Goal: Information Seeking & Learning: Learn about a topic

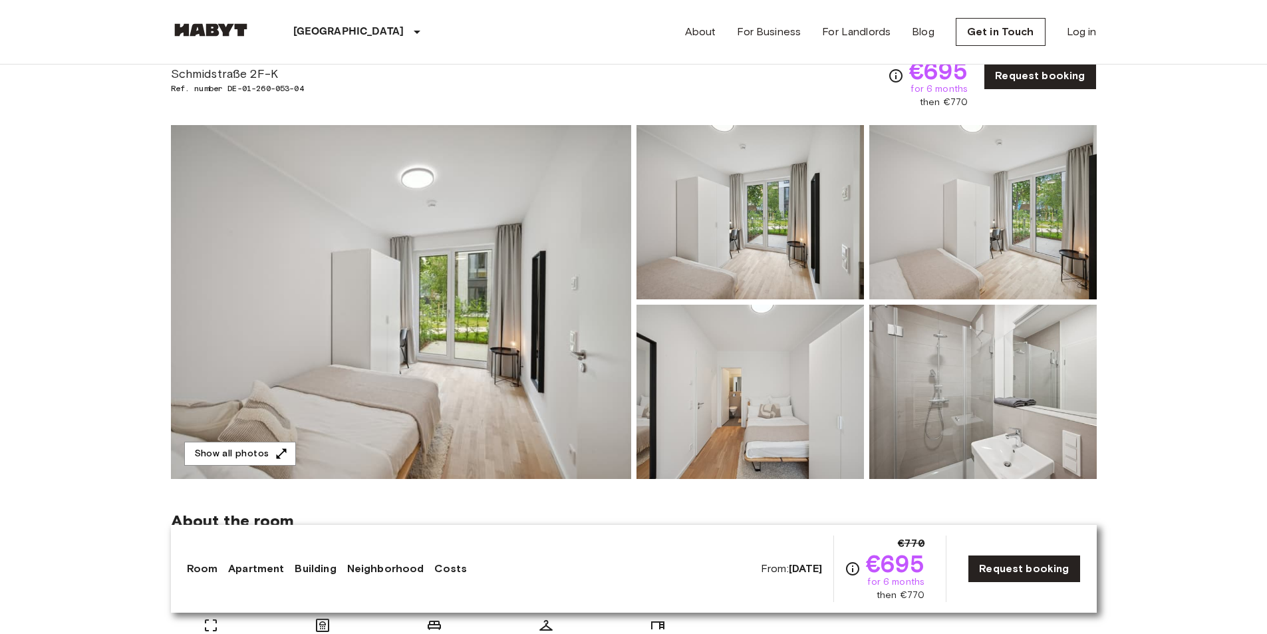
scroll to position [67, 0]
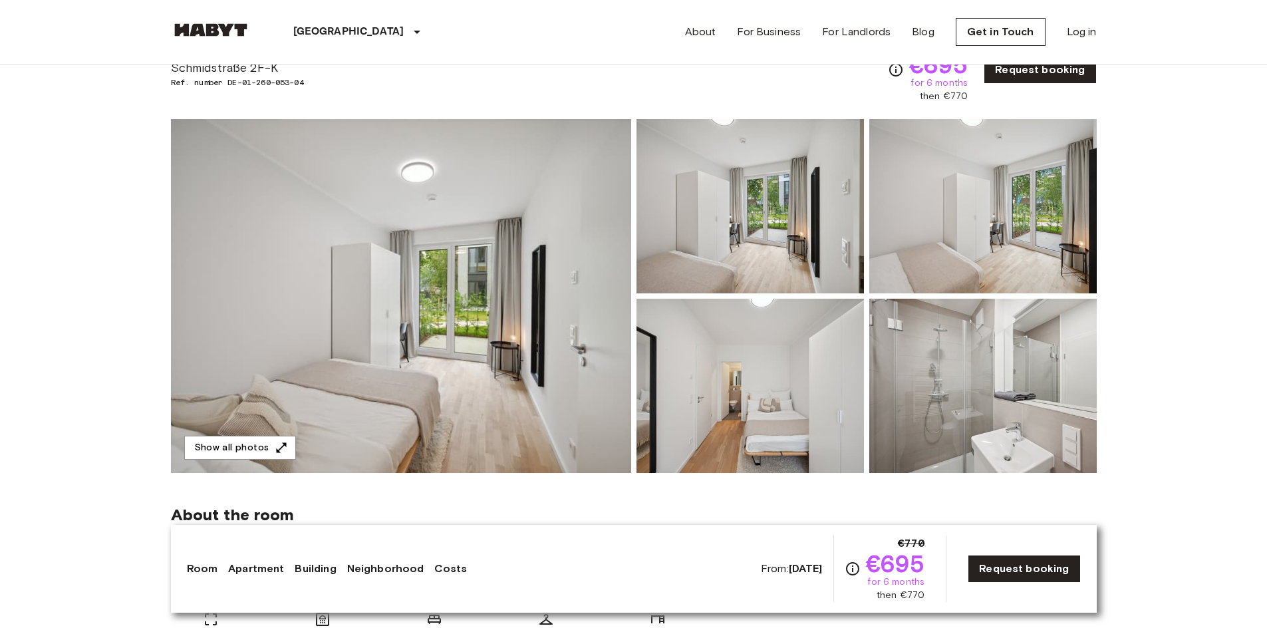
click at [502, 252] on img at bounding box center [401, 296] width 460 height 354
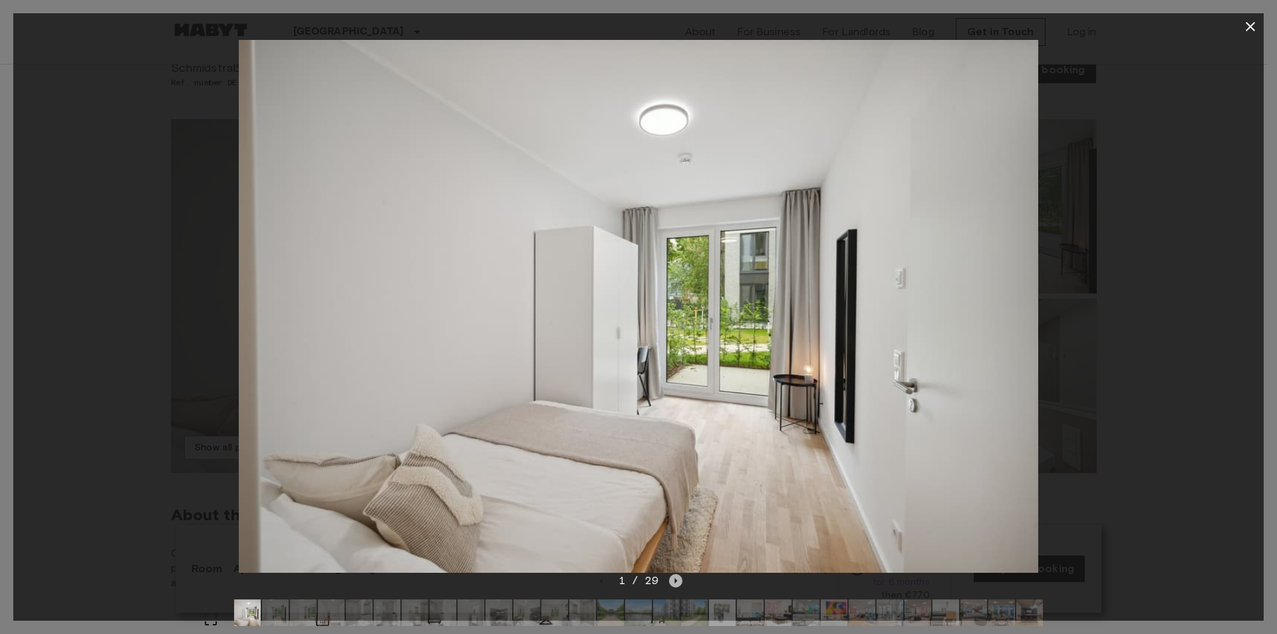
click at [676, 579] on icon "Next image" at bounding box center [676, 580] width 3 height 5
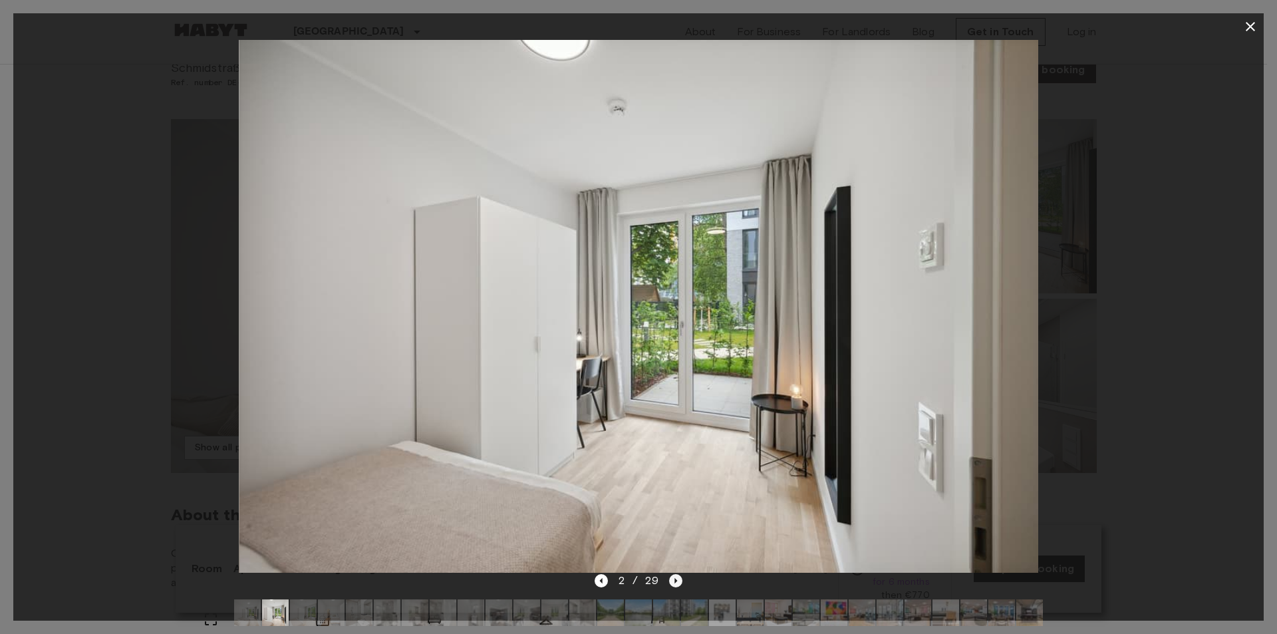
click at [676, 579] on icon "Next image" at bounding box center [676, 580] width 3 height 5
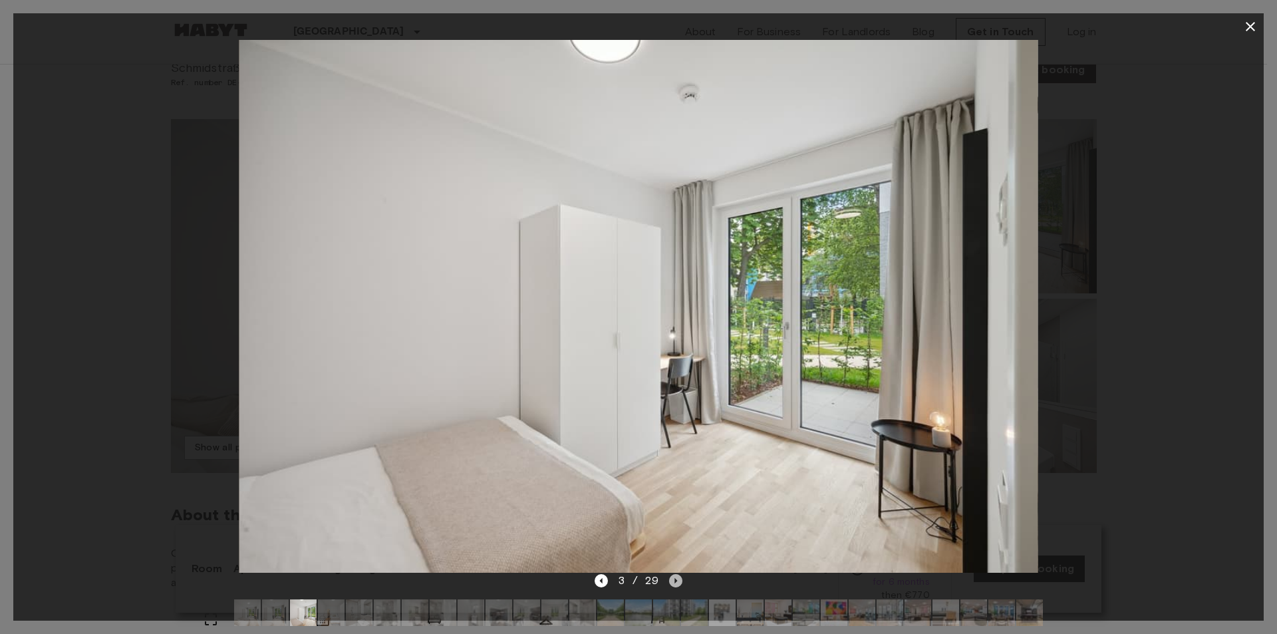
click at [676, 579] on icon "Next image" at bounding box center [676, 580] width 3 height 5
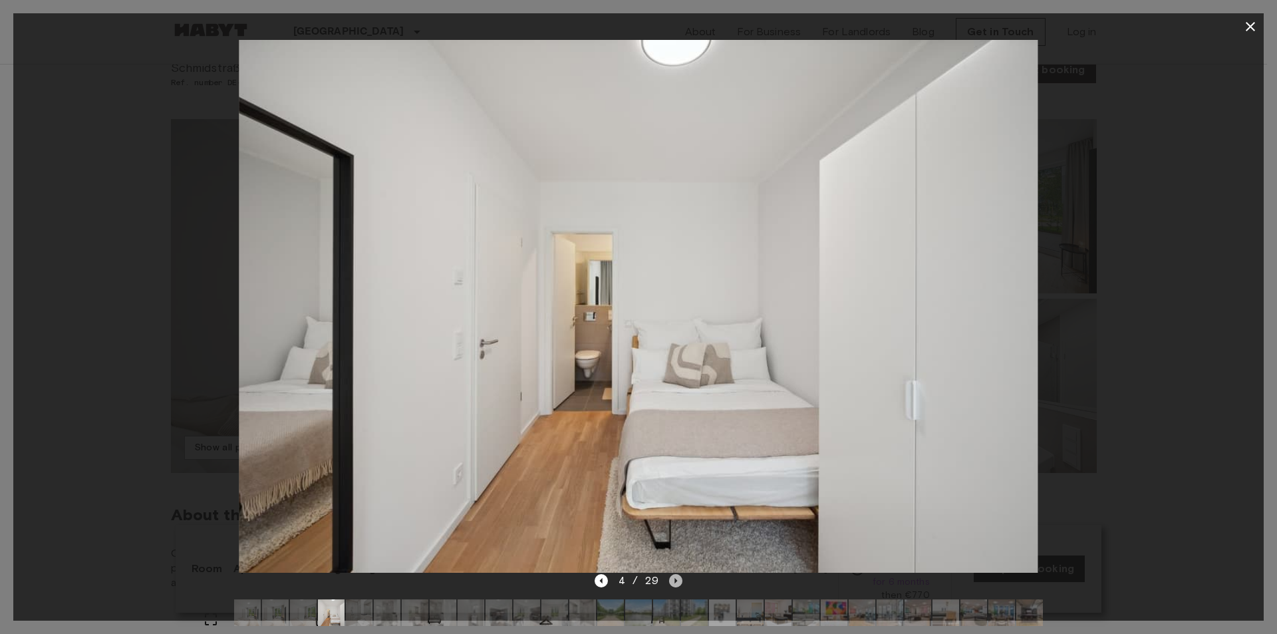
click at [676, 579] on icon "Next image" at bounding box center [676, 580] width 3 height 5
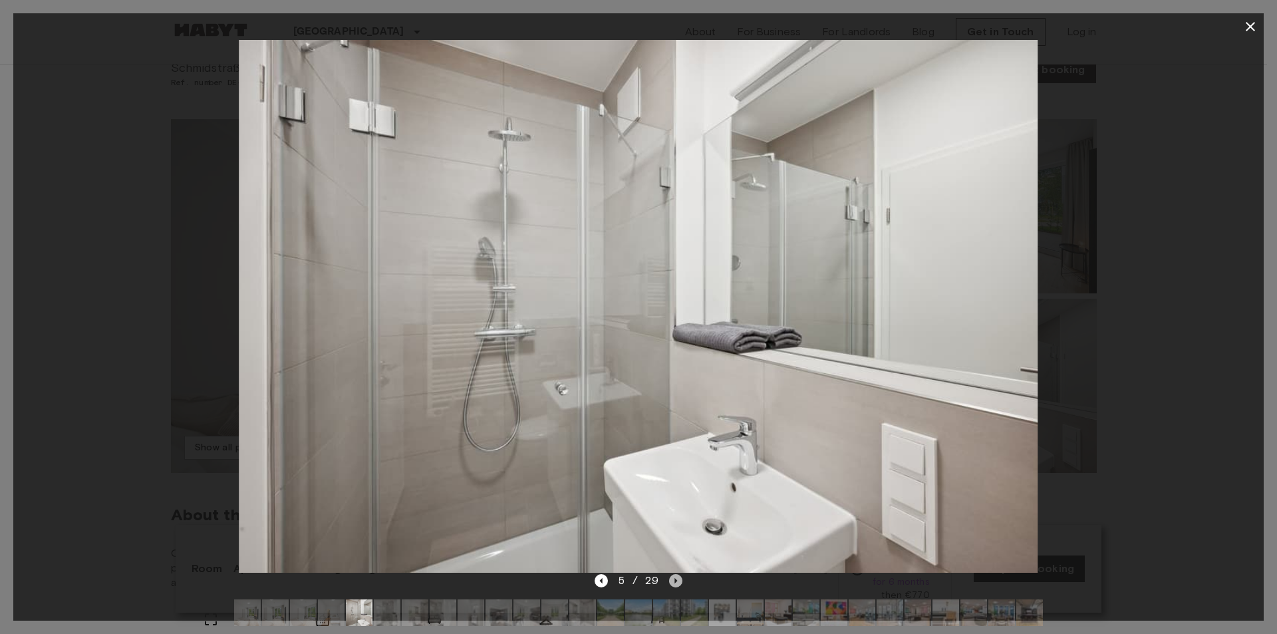
click at [676, 579] on icon "Next image" at bounding box center [676, 580] width 3 height 5
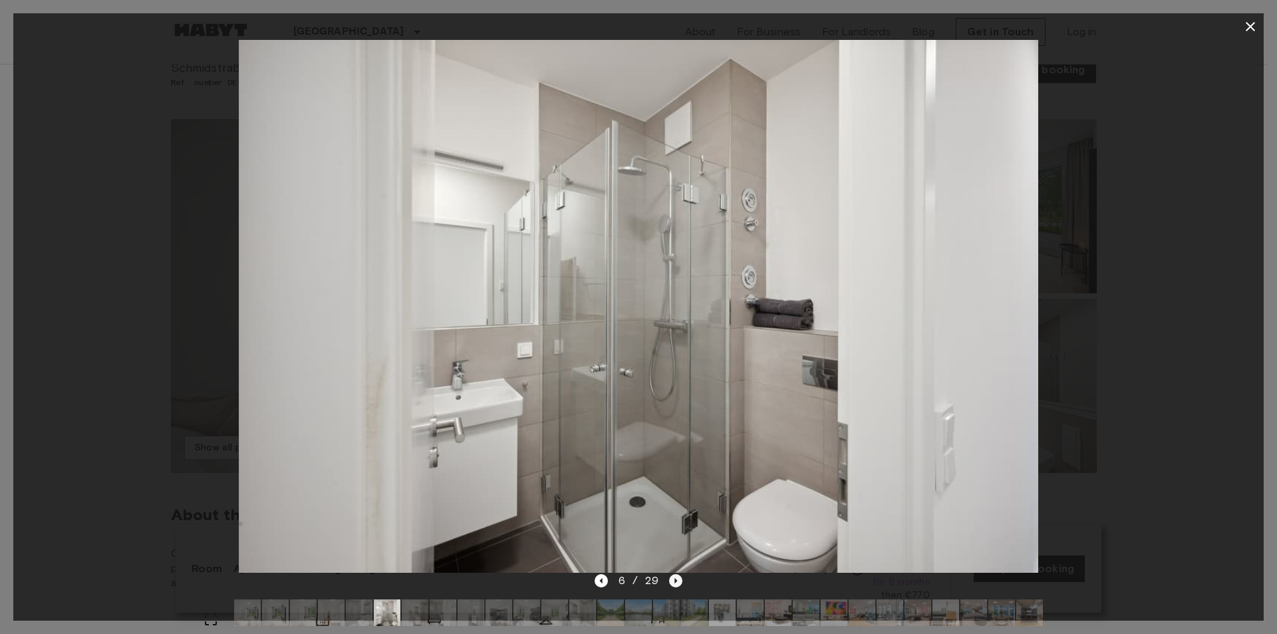
click at [676, 579] on icon "Next image" at bounding box center [676, 580] width 3 height 5
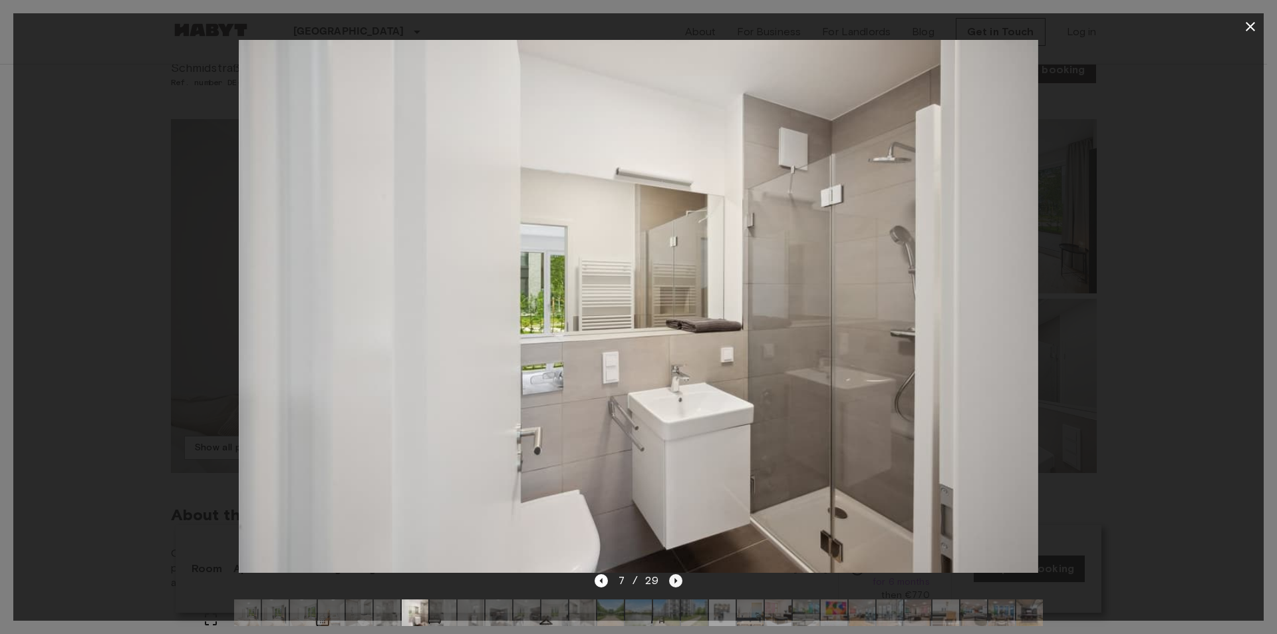
click at [676, 580] on icon "Next image" at bounding box center [676, 580] width 3 height 5
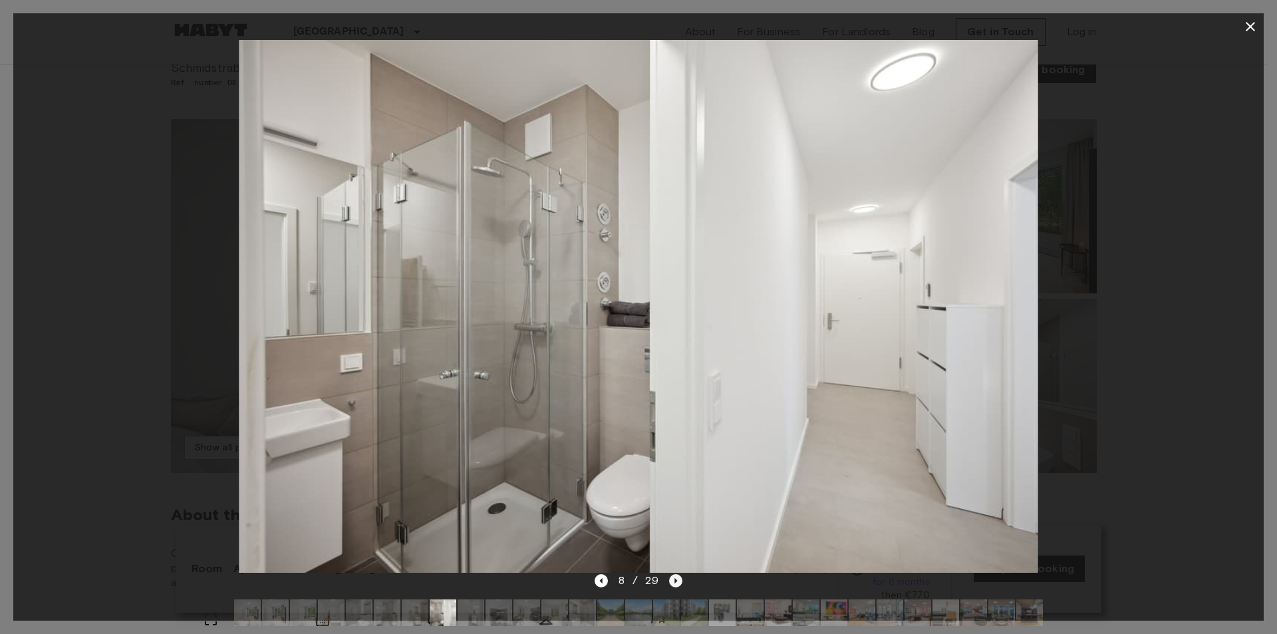
click at [676, 580] on icon "Next image" at bounding box center [676, 580] width 3 height 5
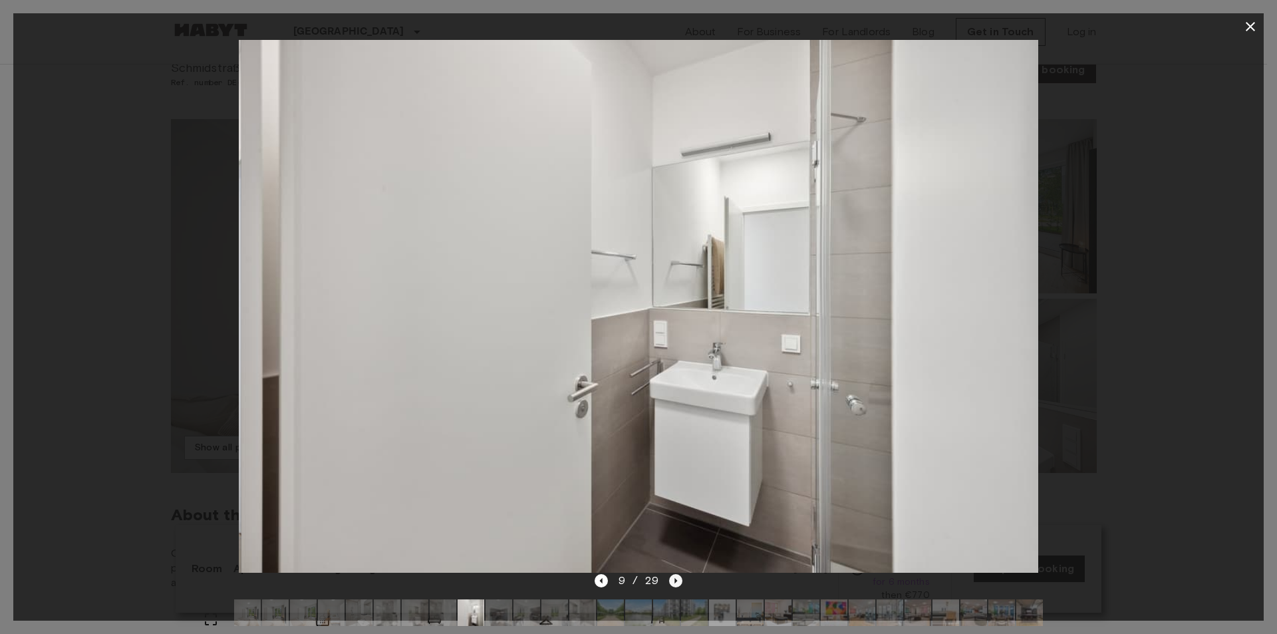
click at [676, 580] on icon "Next image" at bounding box center [676, 580] width 3 height 5
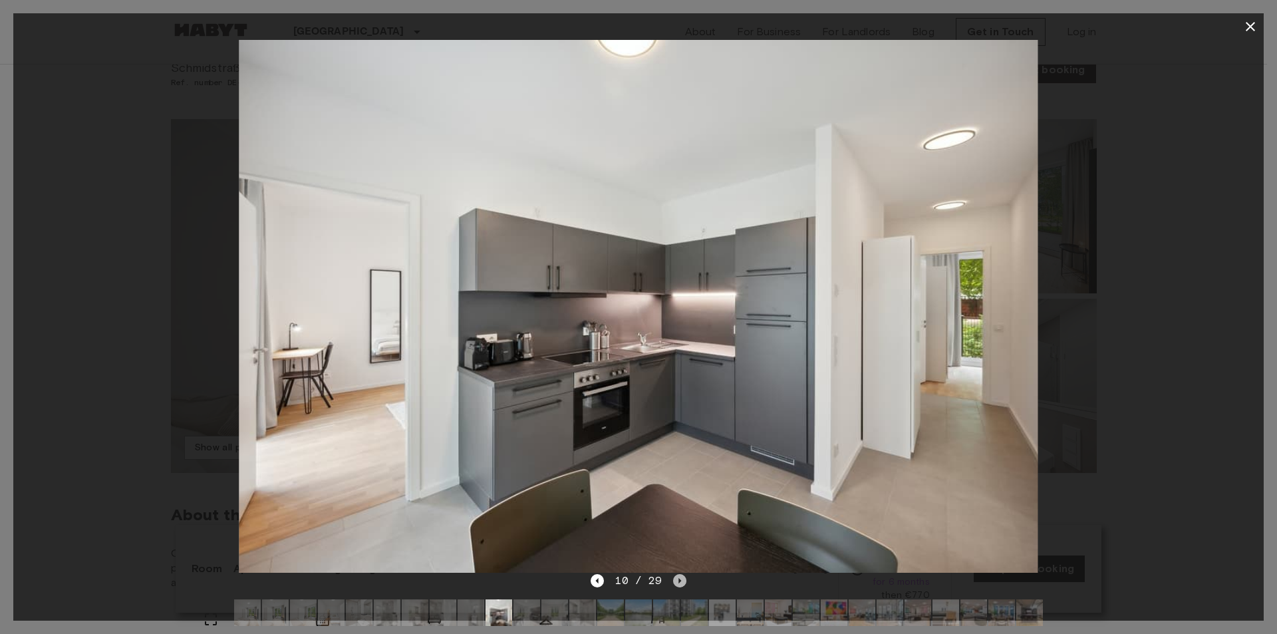
click at [676, 580] on icon "Next image" at bounding box center [679, 580] width 13 height 13
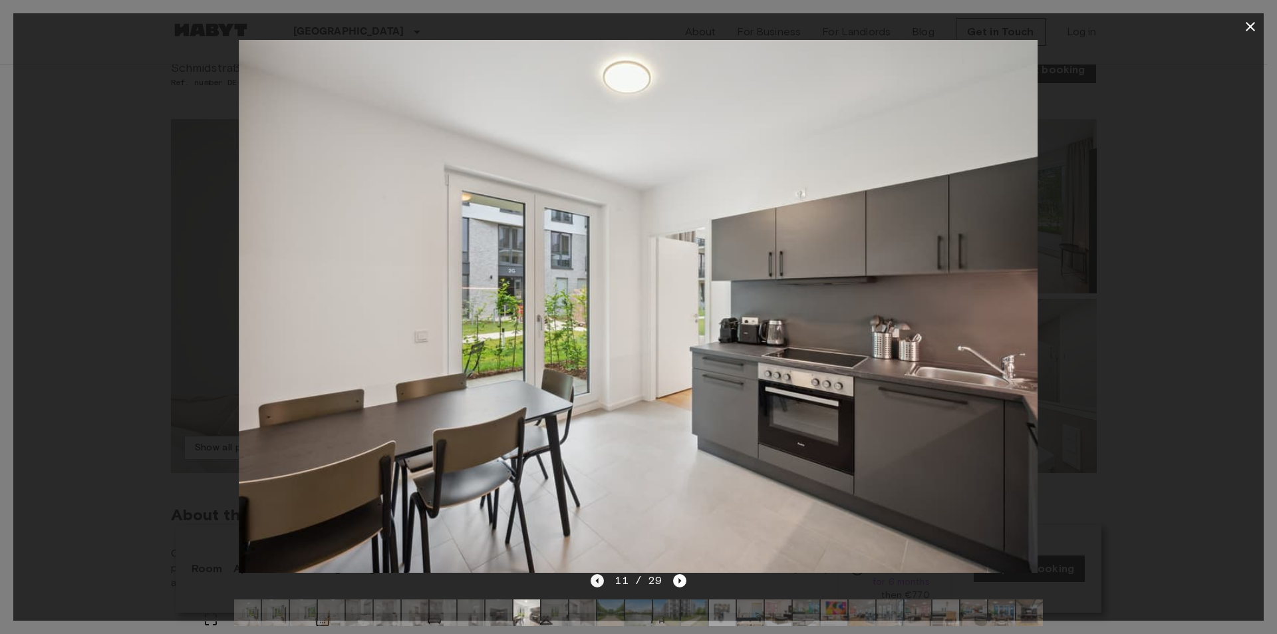
click at [598, 583] on icon "Previous image" at bounding box center [597, 580] width 13 height 13
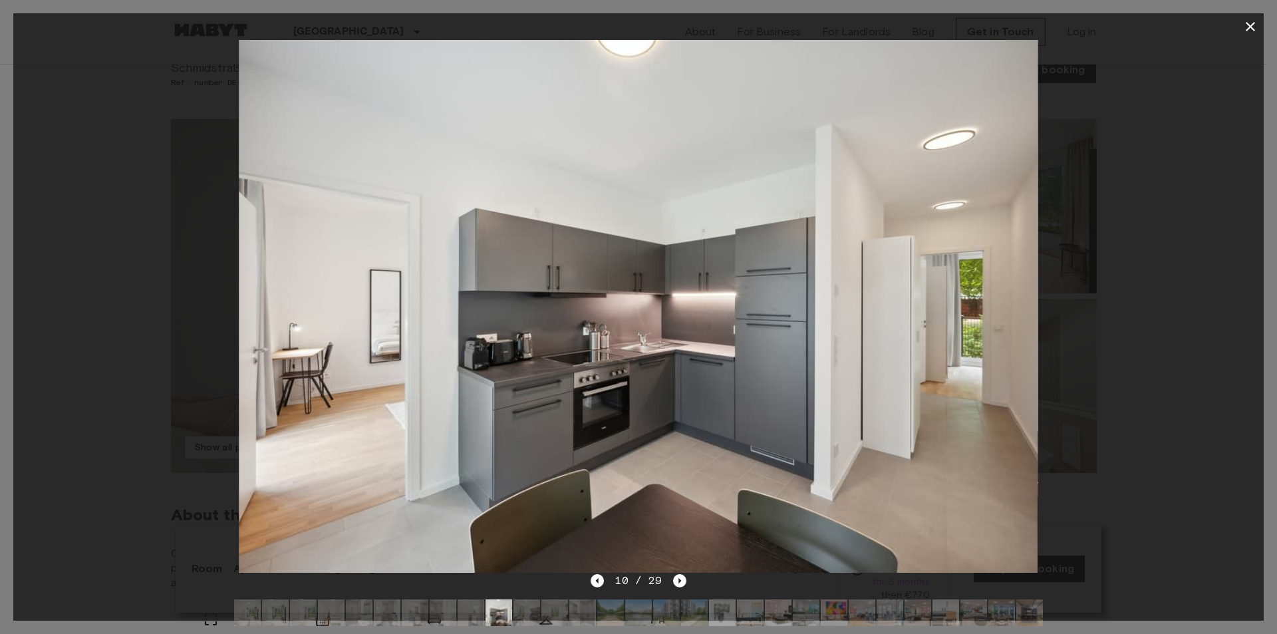
click at [1115, 309] on div at bounding box center [638, 306] width 1250 height 533
click at [1254, 28] on icon "button" at bounding box center [1250, 27] width 16 height 16
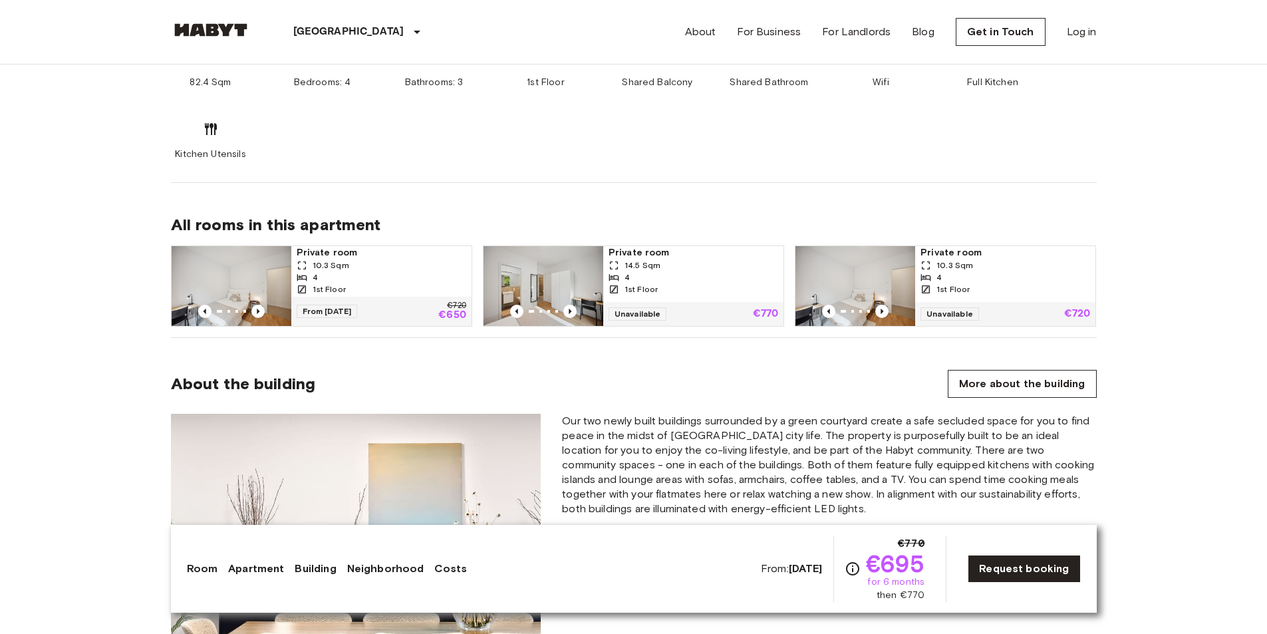
scroll to position [931, 0]
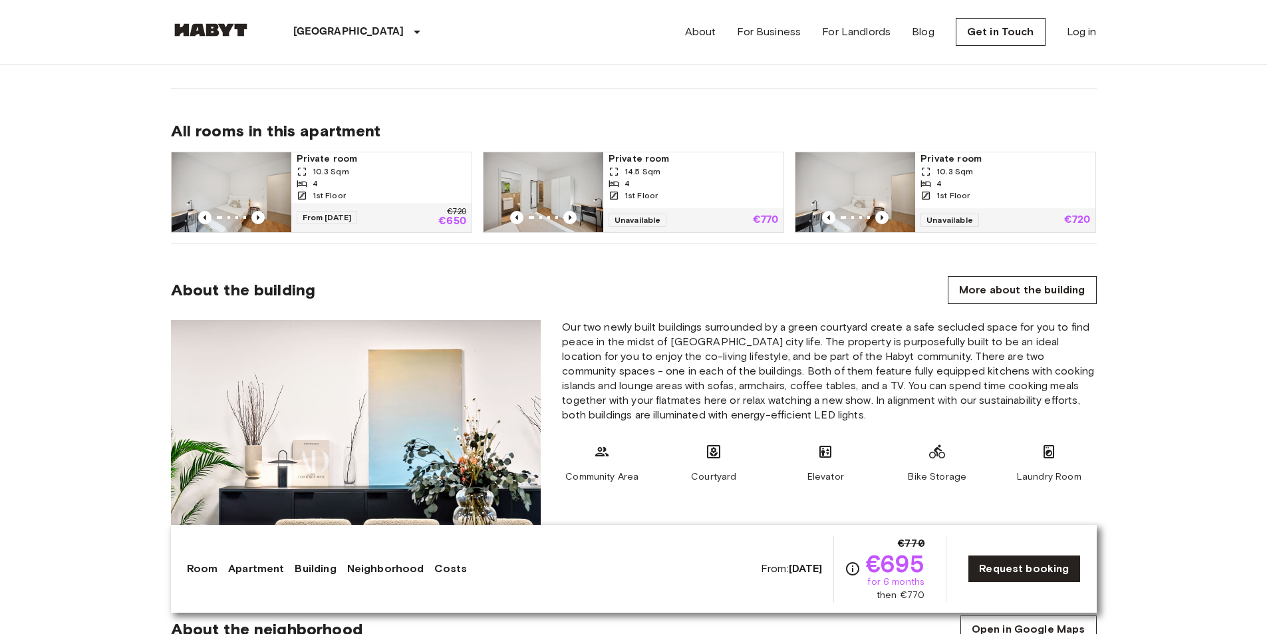
click at [567, 191] on img at bounding box center [544, 192] width 120 height 80
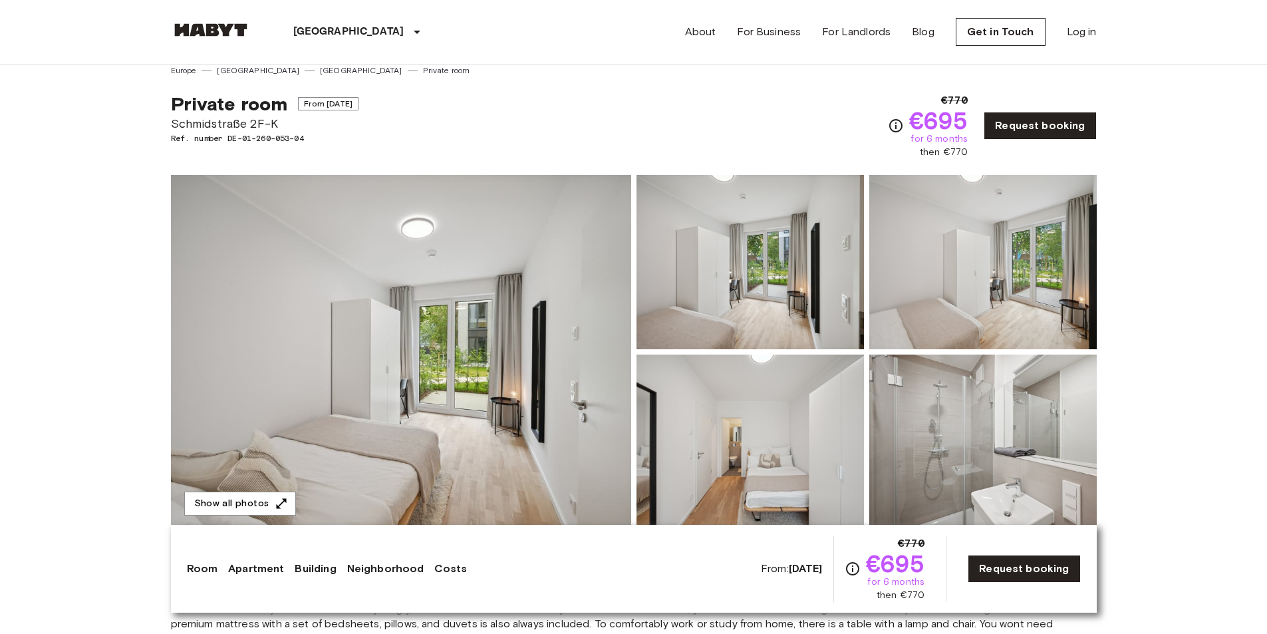
scroll to position [0, 0]
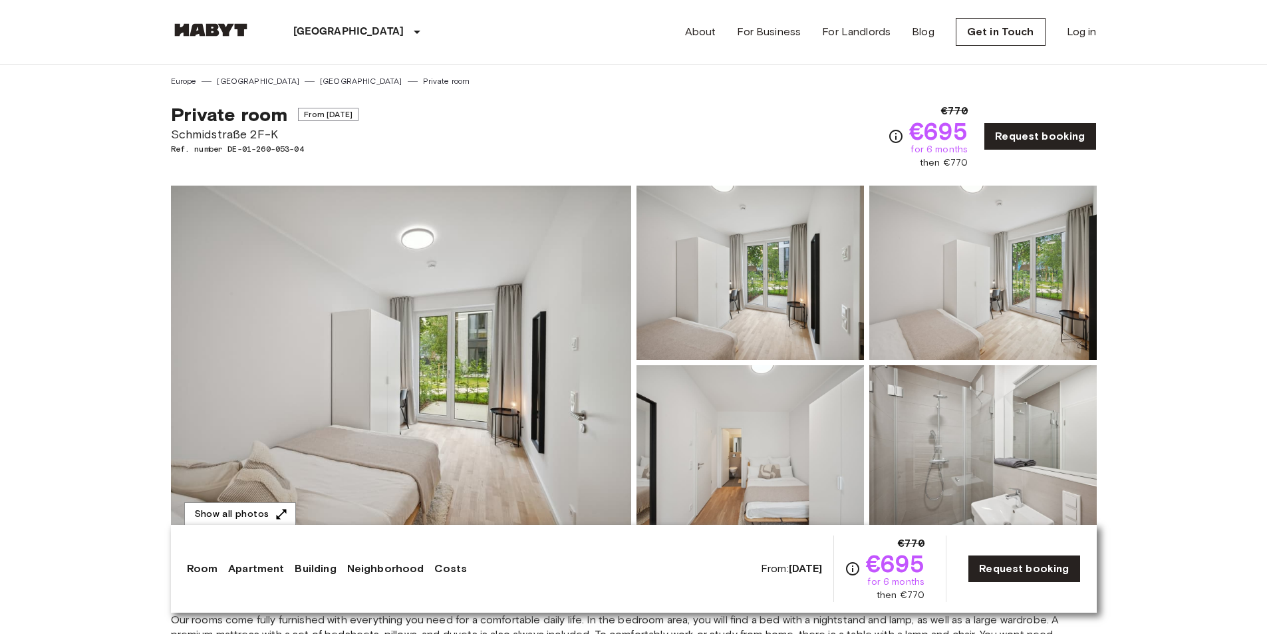
click at [214, 33] on img at bounding box center [211, 29] width 80 height 13
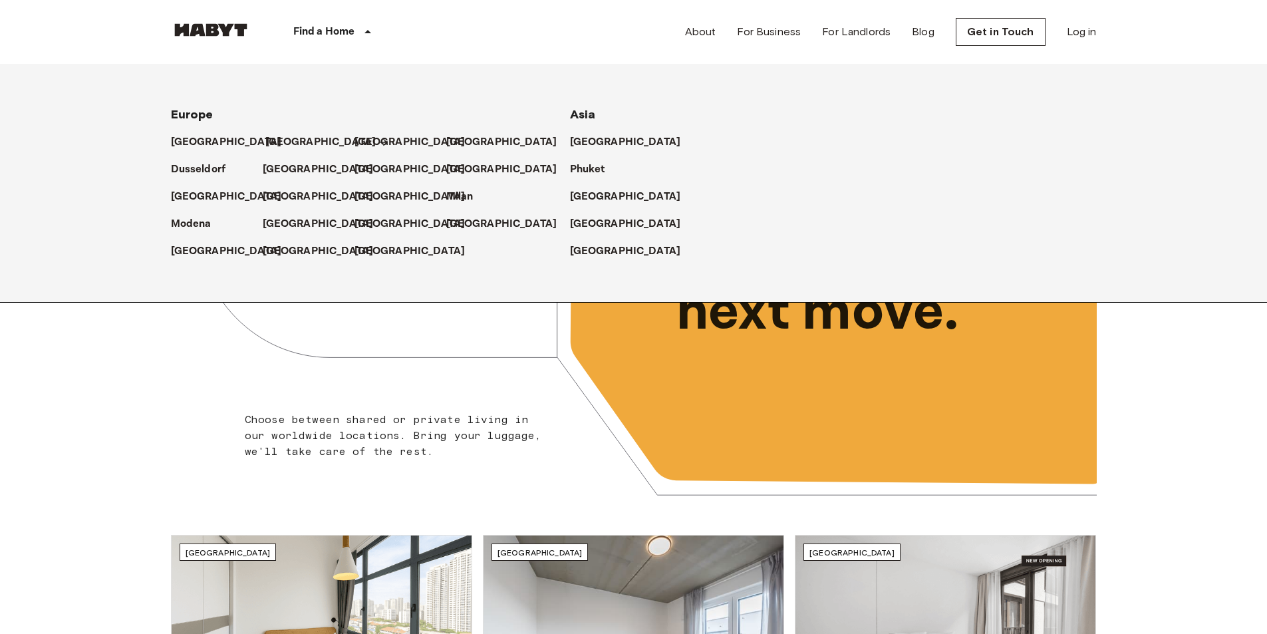
click at [281, 134] on p "[GEOGRAPHIC_DATA]" at bounding box center [320, 142] width 111 height 16
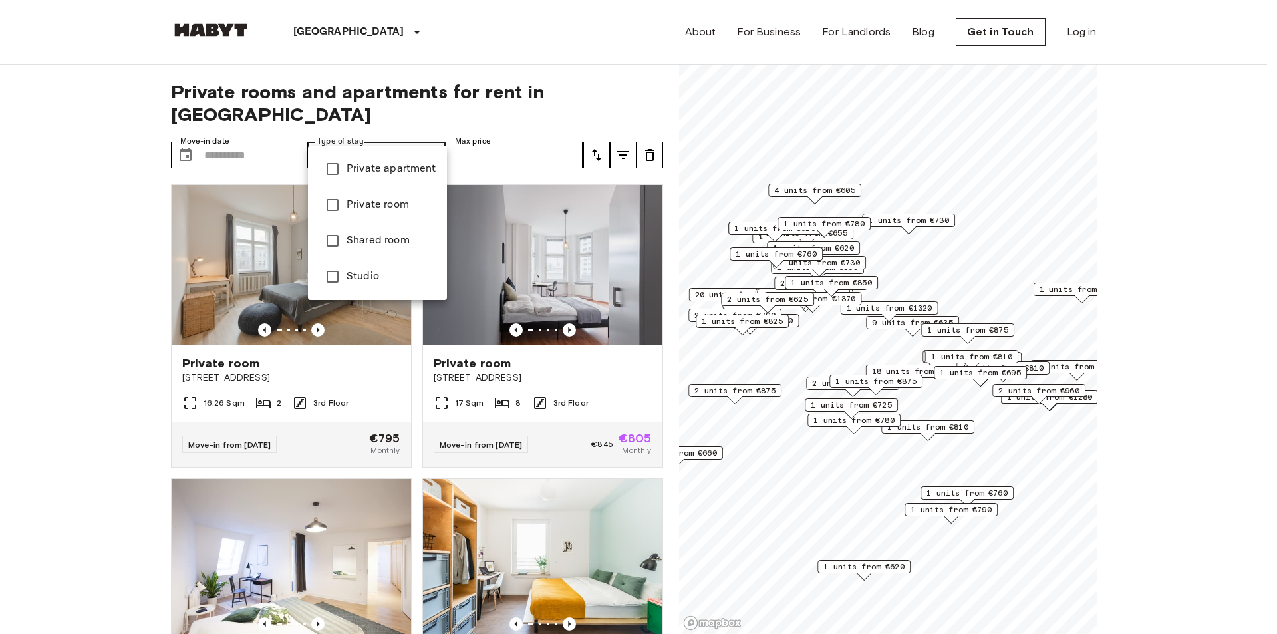
click at [374, 198] on span "Private room" at bounding box center [392, 205] width 90 height 16
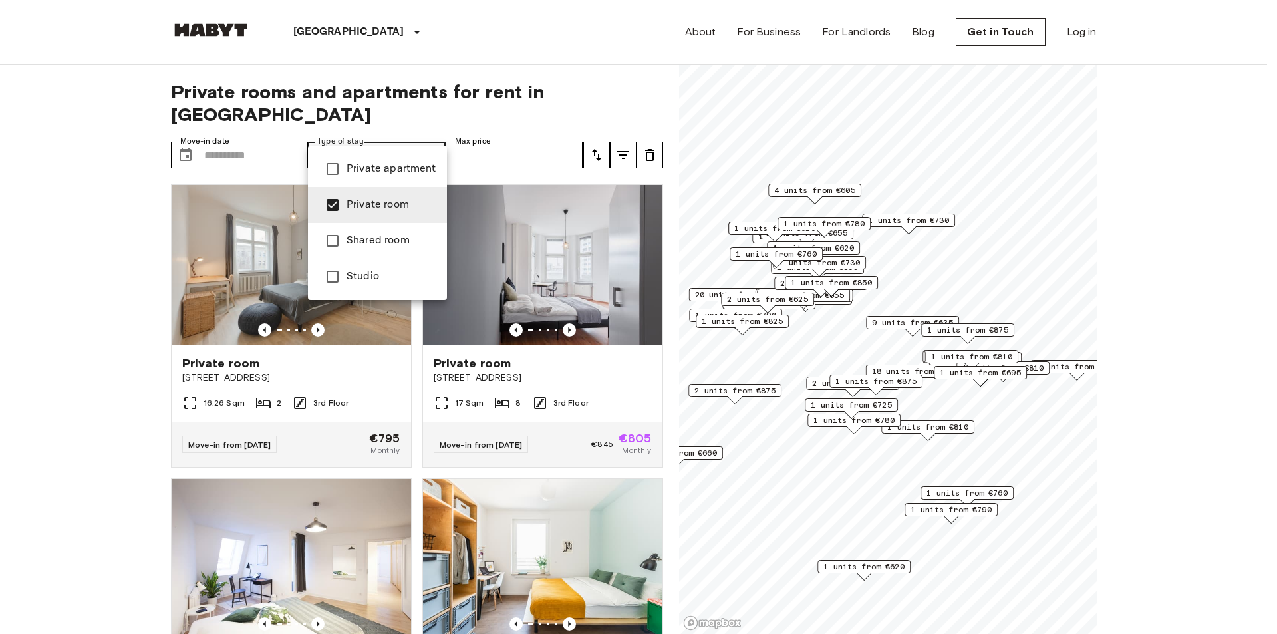
click at [62, 268] on div at bounding box center [638, 317] width 1277 height 634
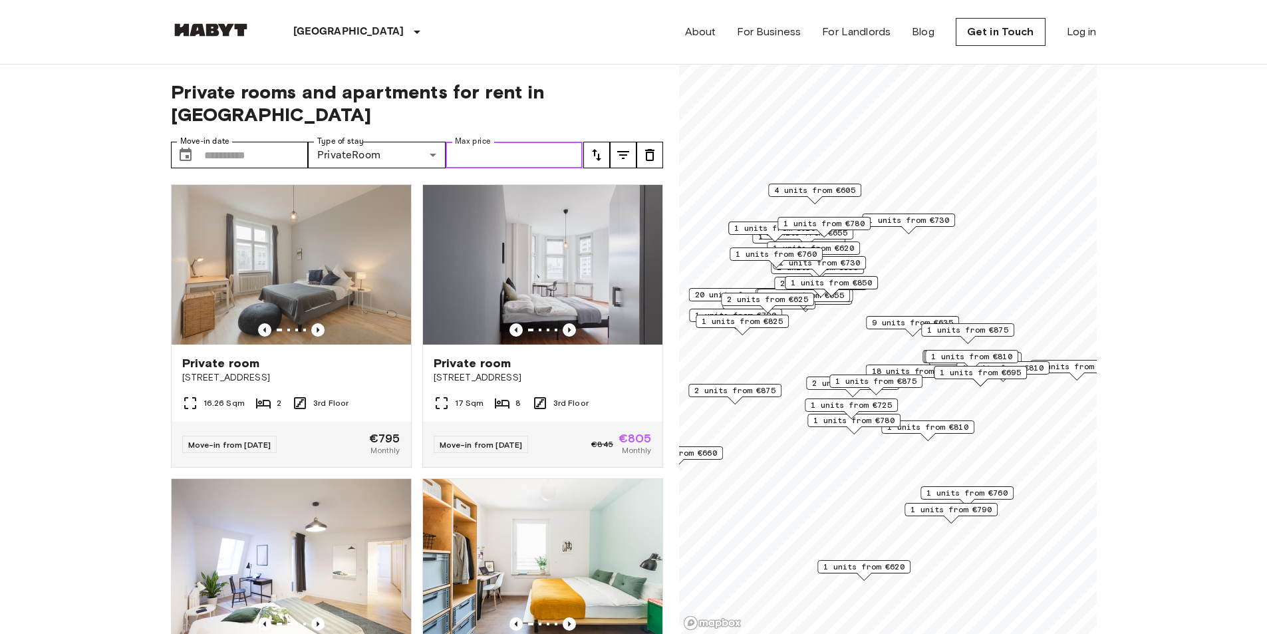
click at [543, 142] on input "Max price" at bounding box center [515, 155] width 138 height 27
click at [599, 147] on icon "tune" at bounding box center [597, 155] width 16 height 16
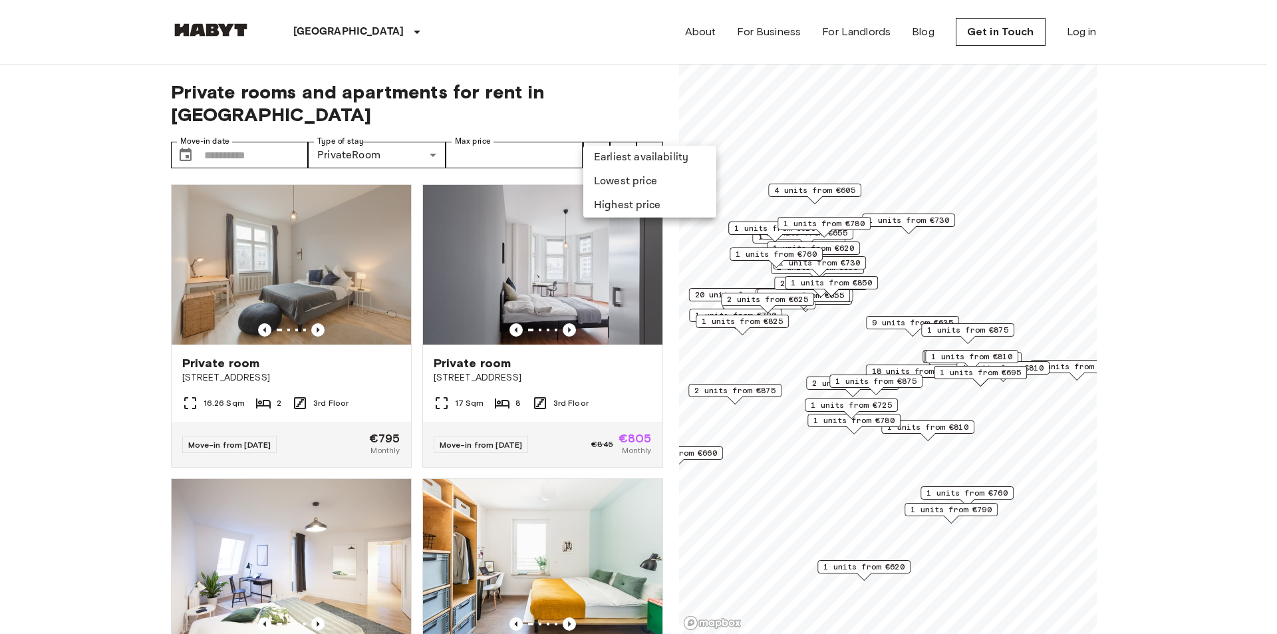
click at [638, 98] on div at bounding box center [638, 317] width 1277 height 634
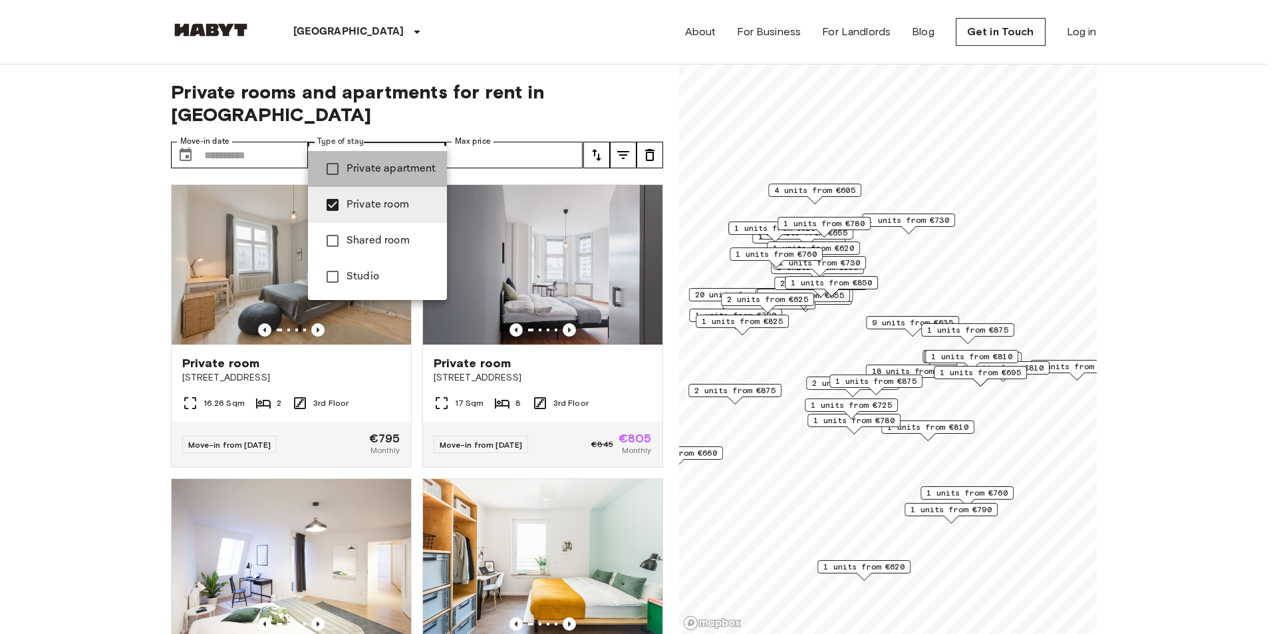
click at [392, 168] on span "Private apartment" at bounding box center [392, 169] width 90 height 16
type input "**********"
click at [380, 199] on span "Private room" at bounding box center [392, 205] width 90 height 16
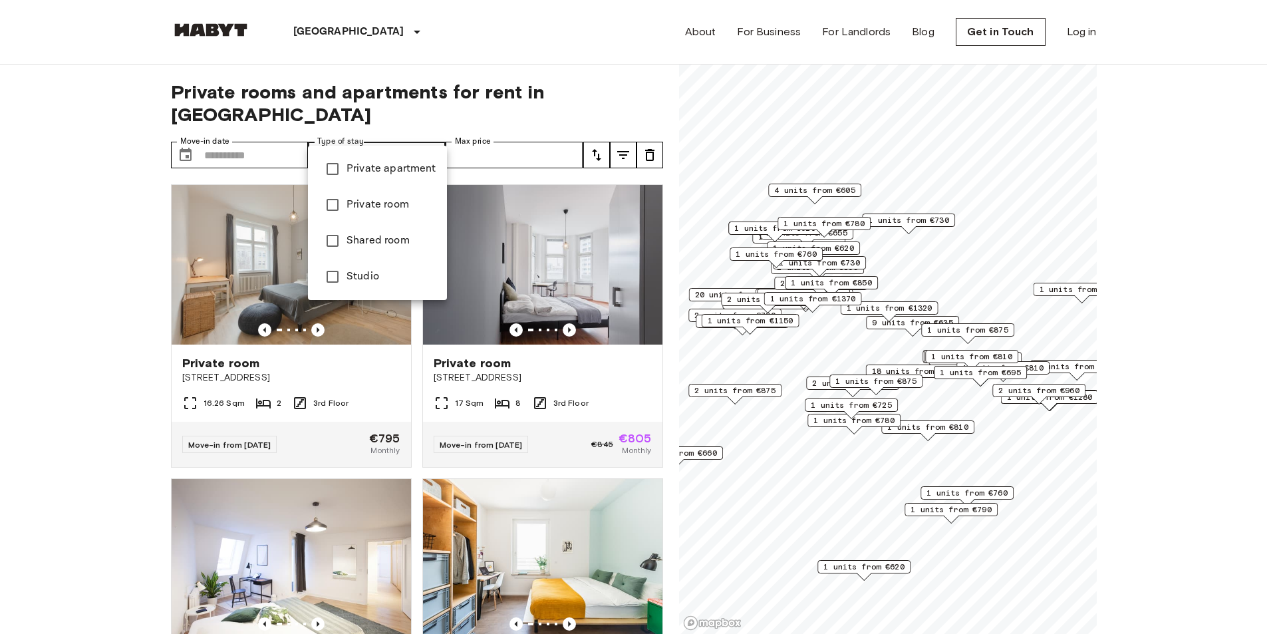
click at [375, 204] on span "Private room" at bounding box center [392, 205] width 90 height 16
type input "**********"
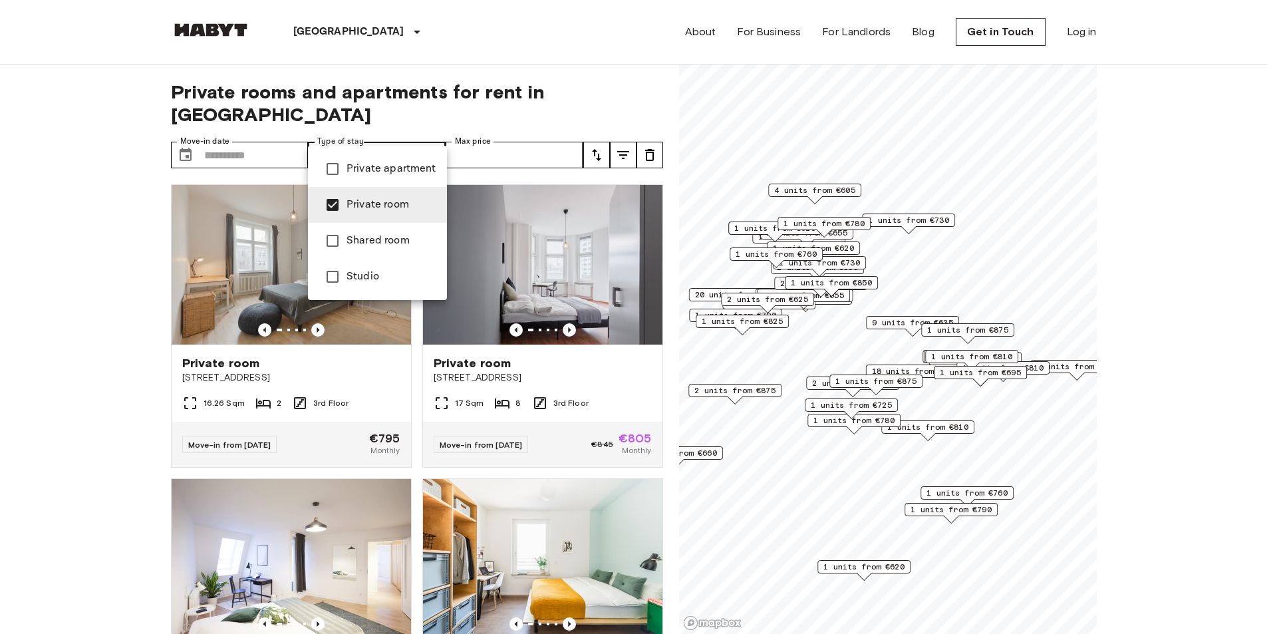
click at [16, 257] on div at bounding box center [638, 317] width 1277 height 634
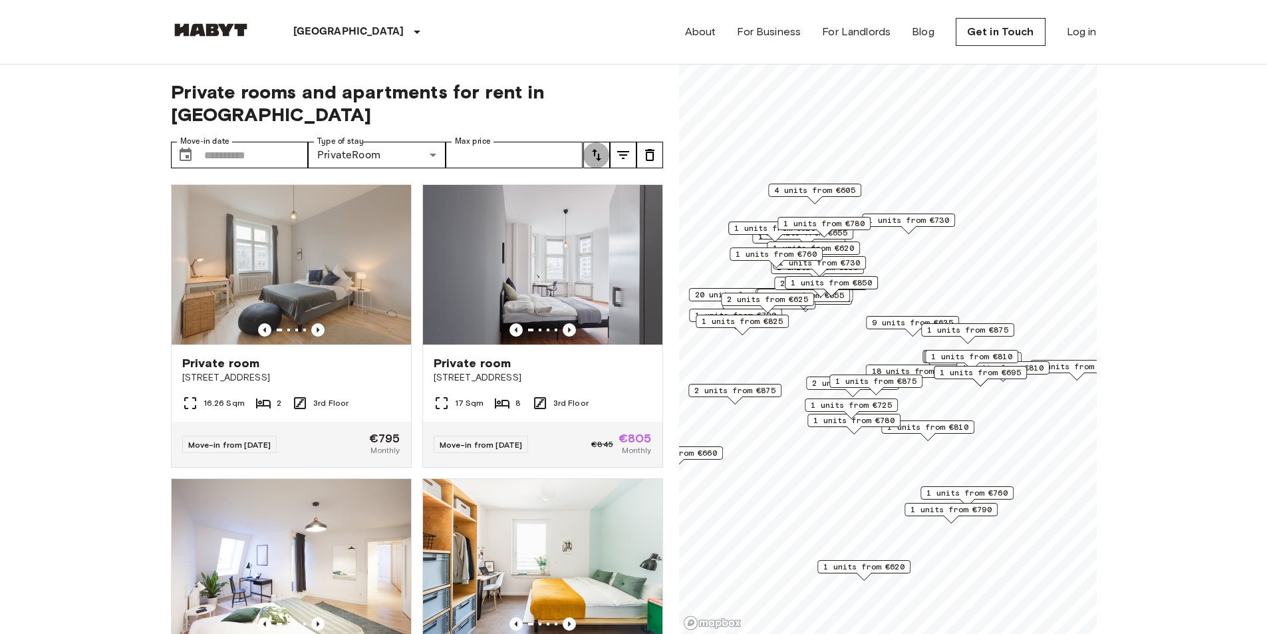
click at [591, 147] on icon "tune" at bounding box center [597, 155] width 16 height 16
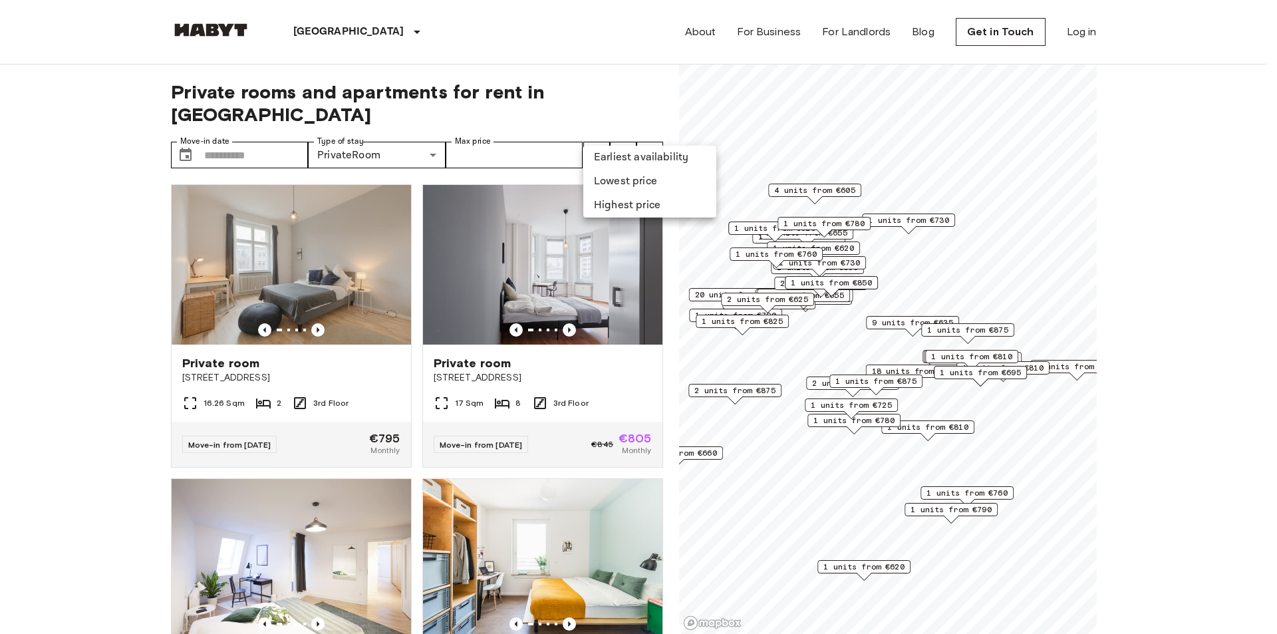
click at [619, 178] on li "Lowest price" at bounding box center [649, 182] width 133 height 24
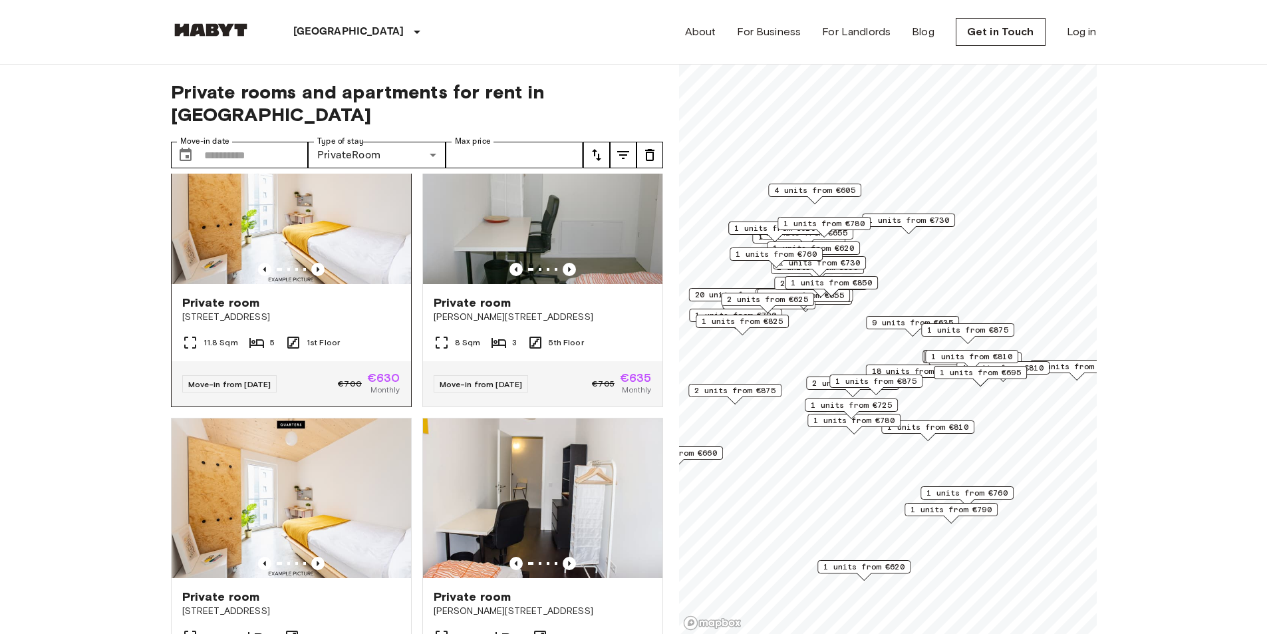
scroll to position [1264, 0]
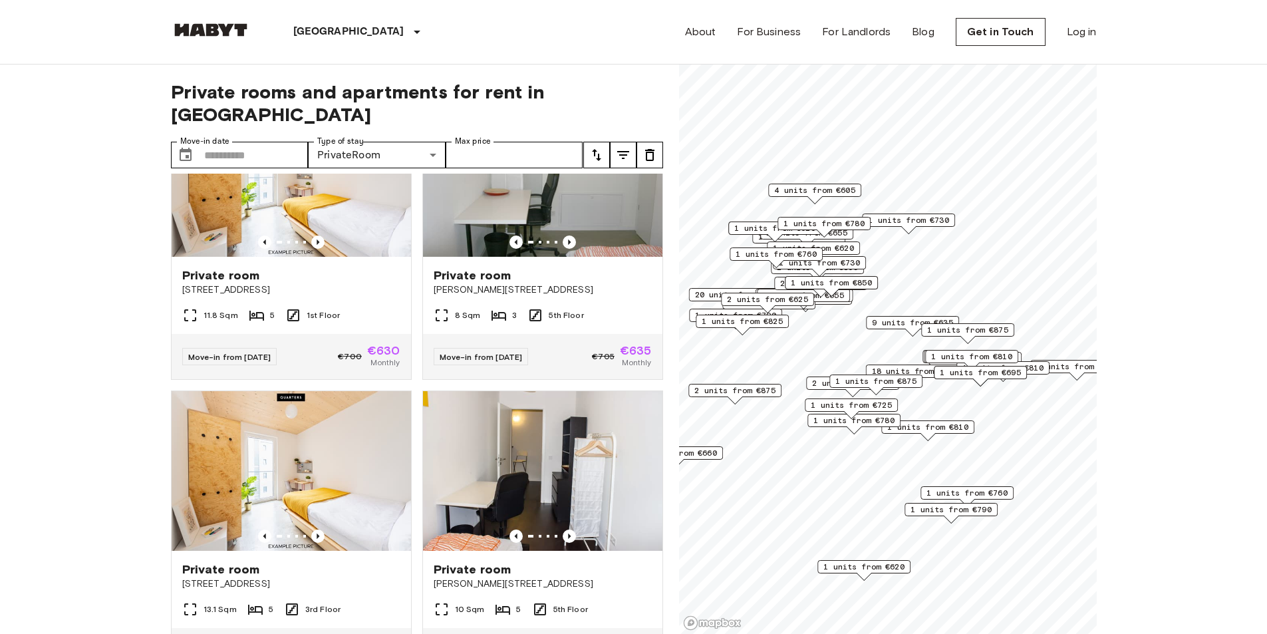
click at [815, 190] on span "4 units from €605" at bounding box center [814, 190] width 81 height 12
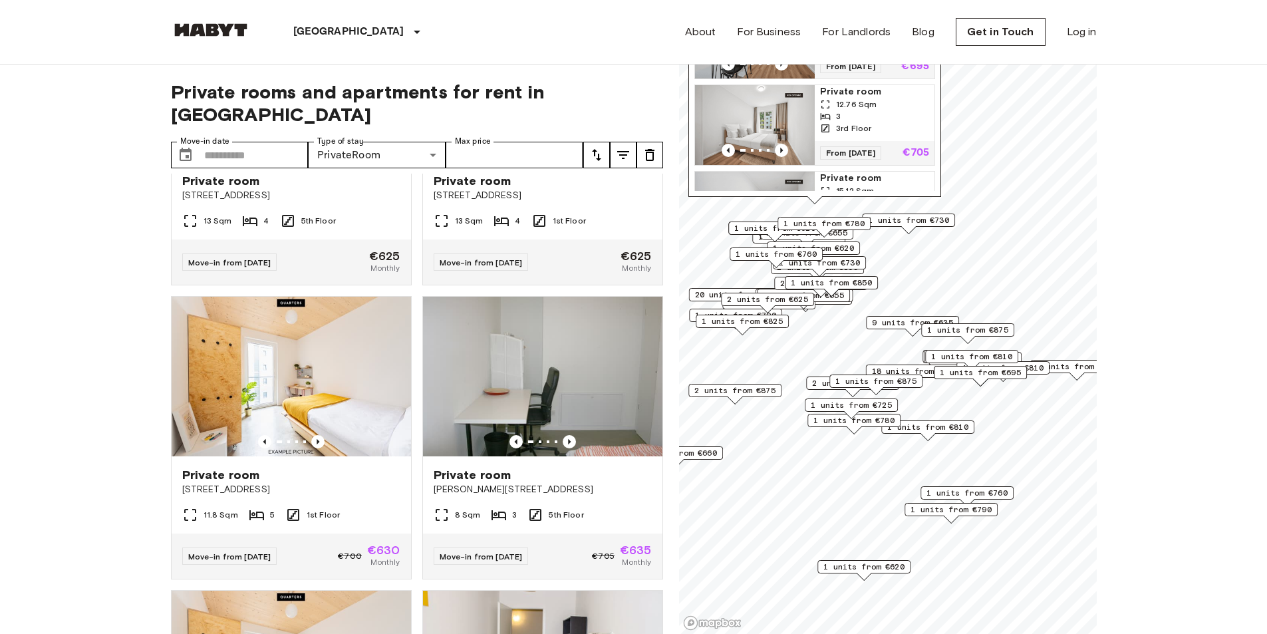
scroll to position [0, 0]
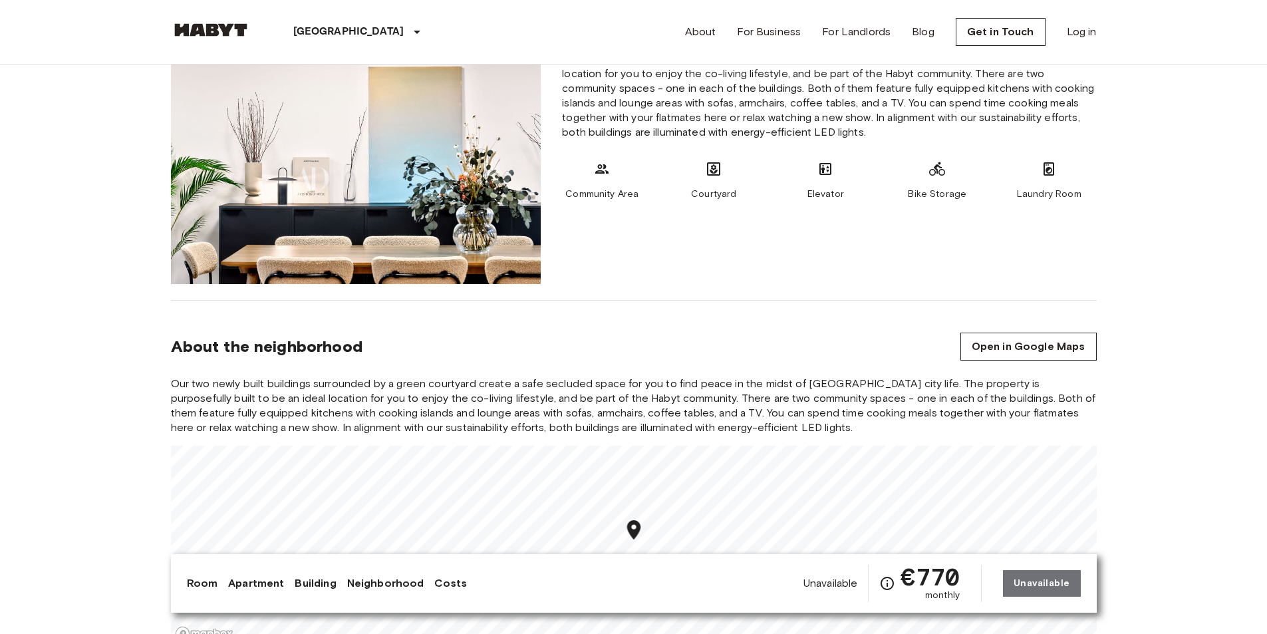
scroll to position [1197, 0]
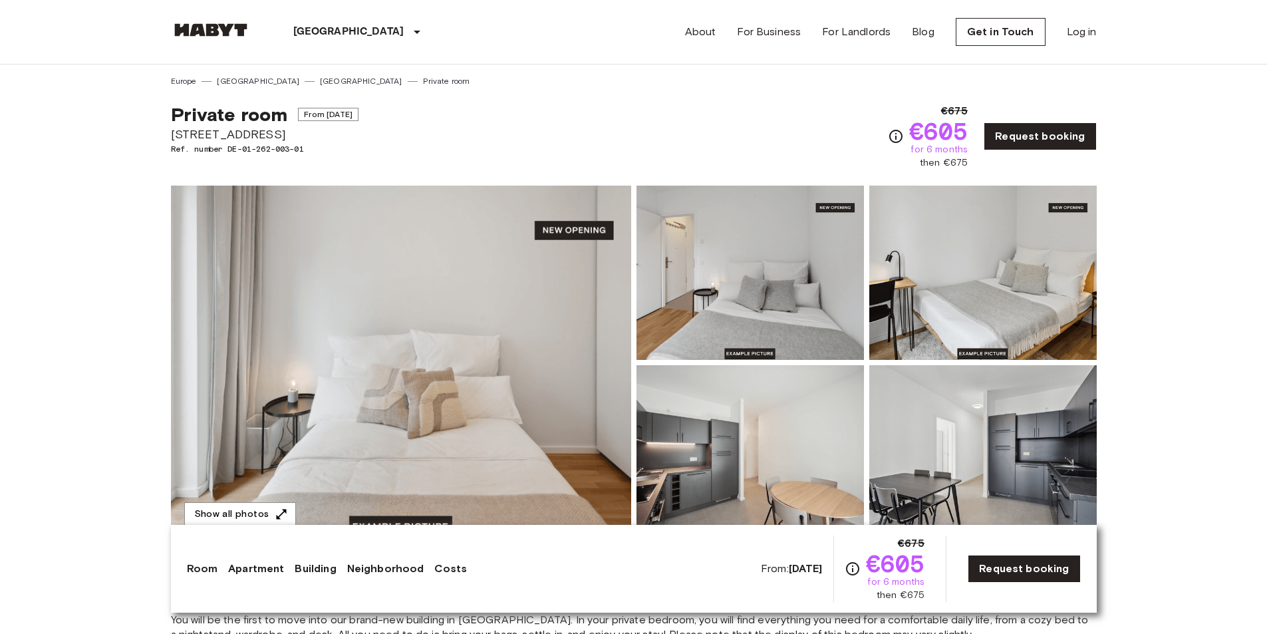
click at [502, 301] on img at bounding box center [401, 363] width 460 height 354
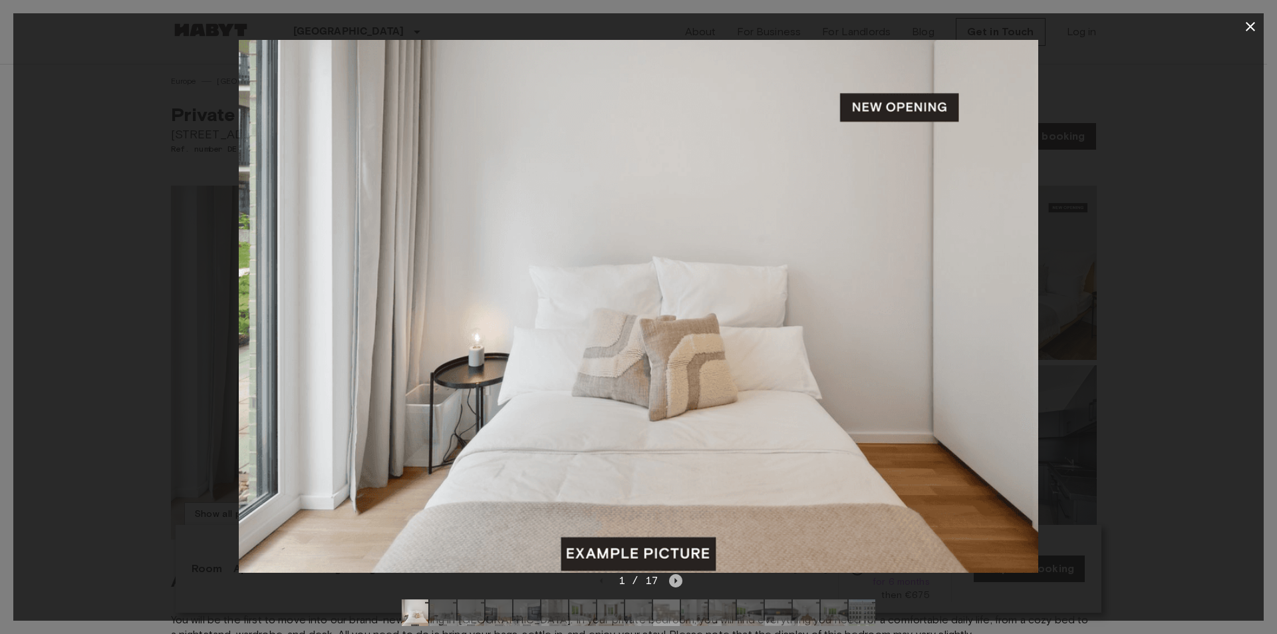
click at [675, 579] on icon "Next image" at bounding box center [676, 580] width 3 height 5
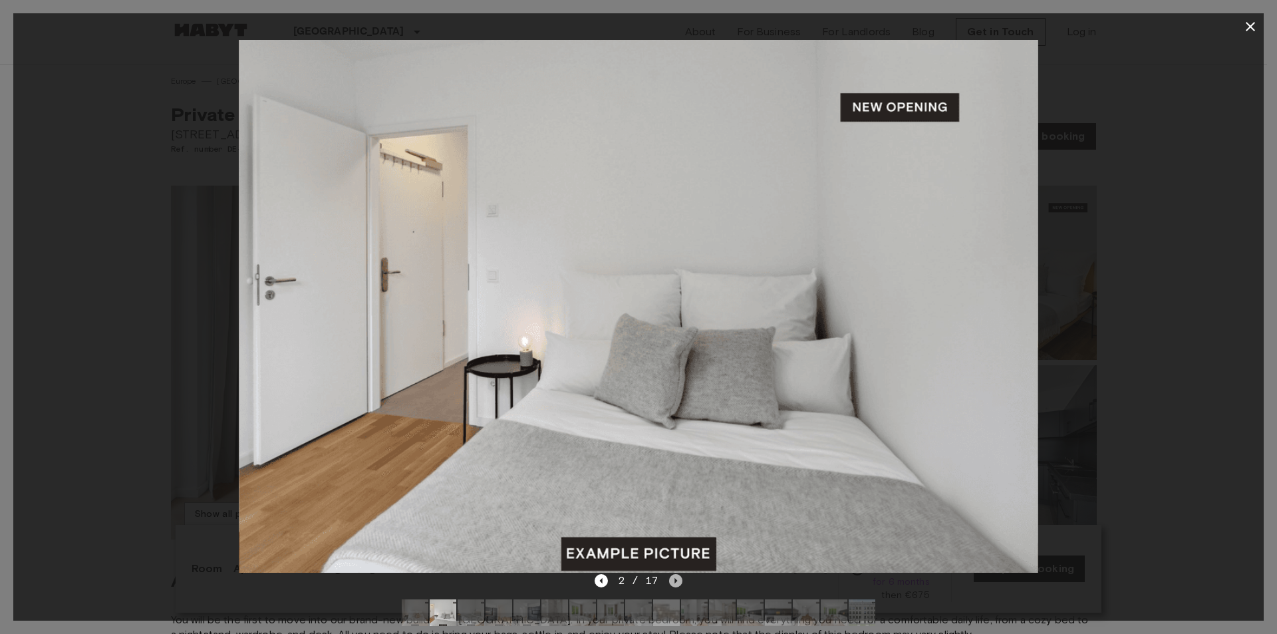
click at [674, 579] on icon "Next image" at bounding box center [675, 580] width 13 height 13
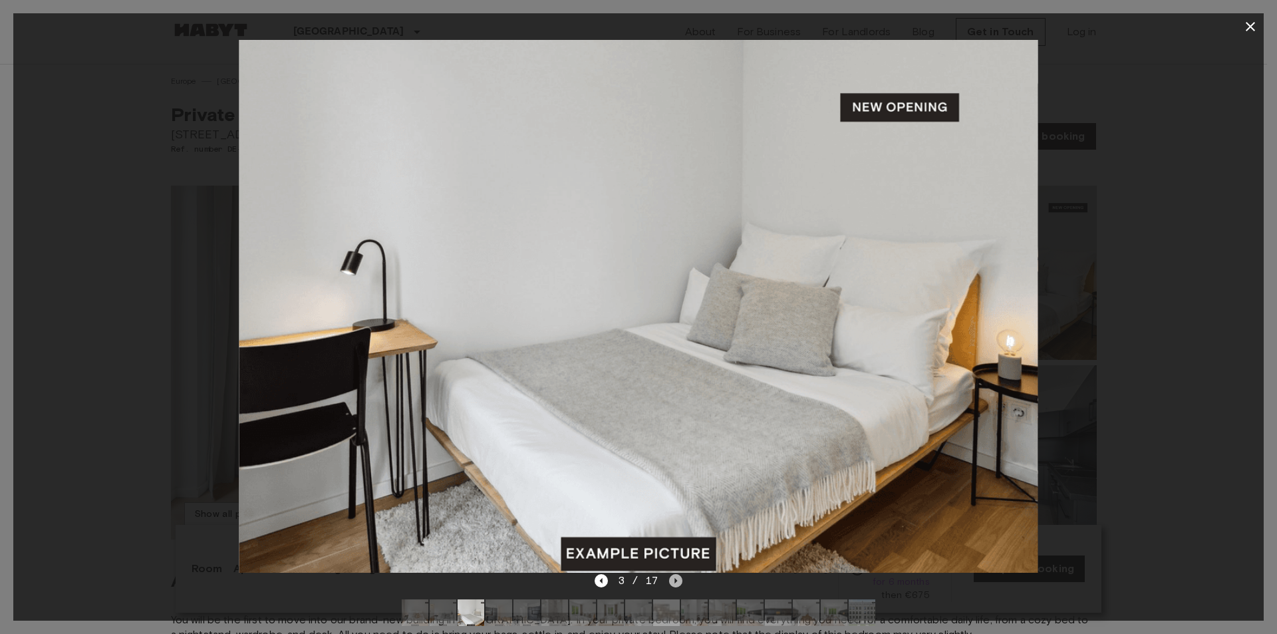
click at [674, 579] on icon "Next image" at bounding box center [675, 580] width 13 height 13
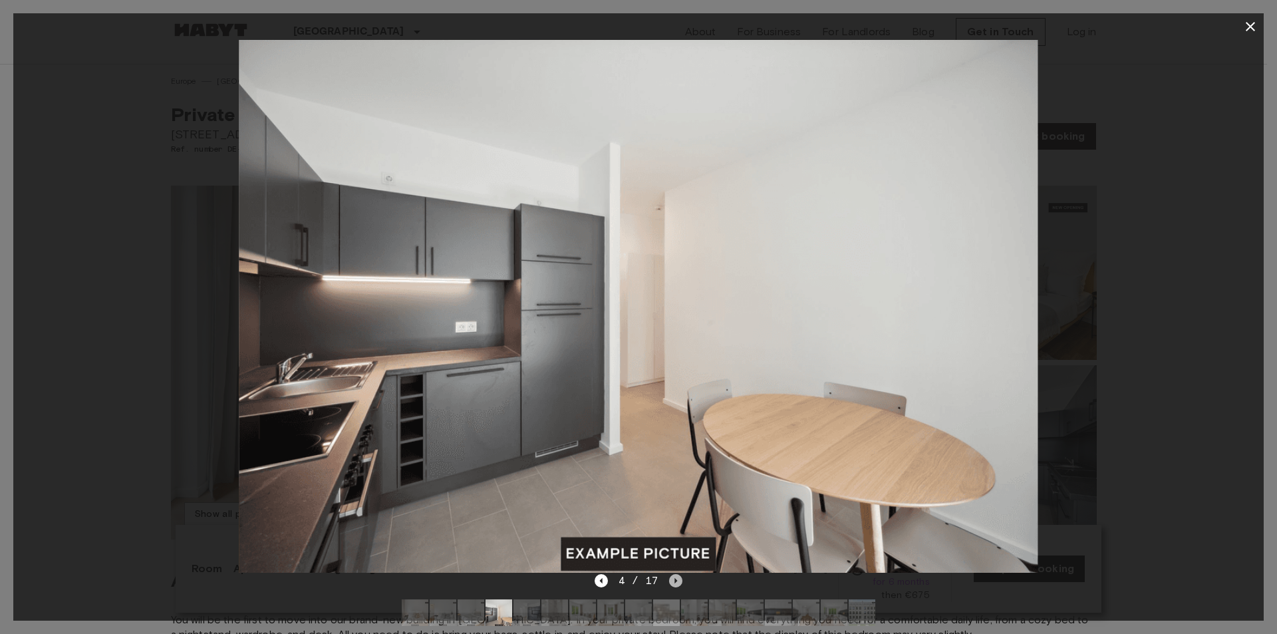
click at [674, 579] on icon "Next image" at bounding box center [675, 580] width 13 height 13
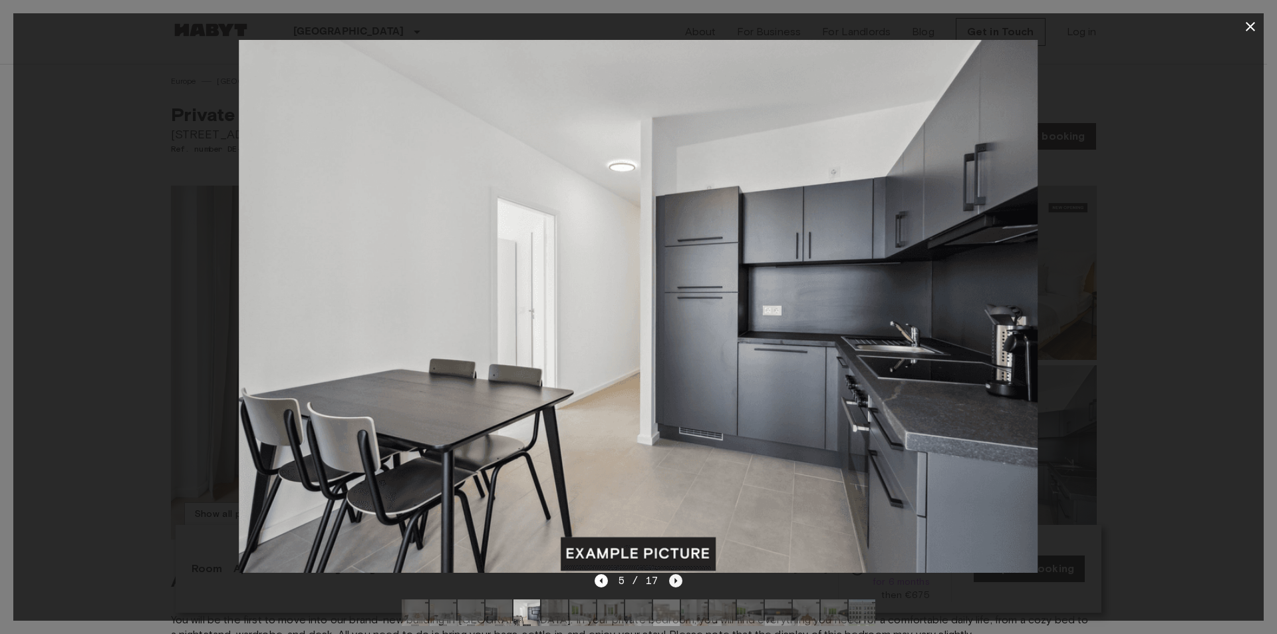
click at [674, 579] on icon "Next image" at bounding box center [675, 580] width 13 height 13
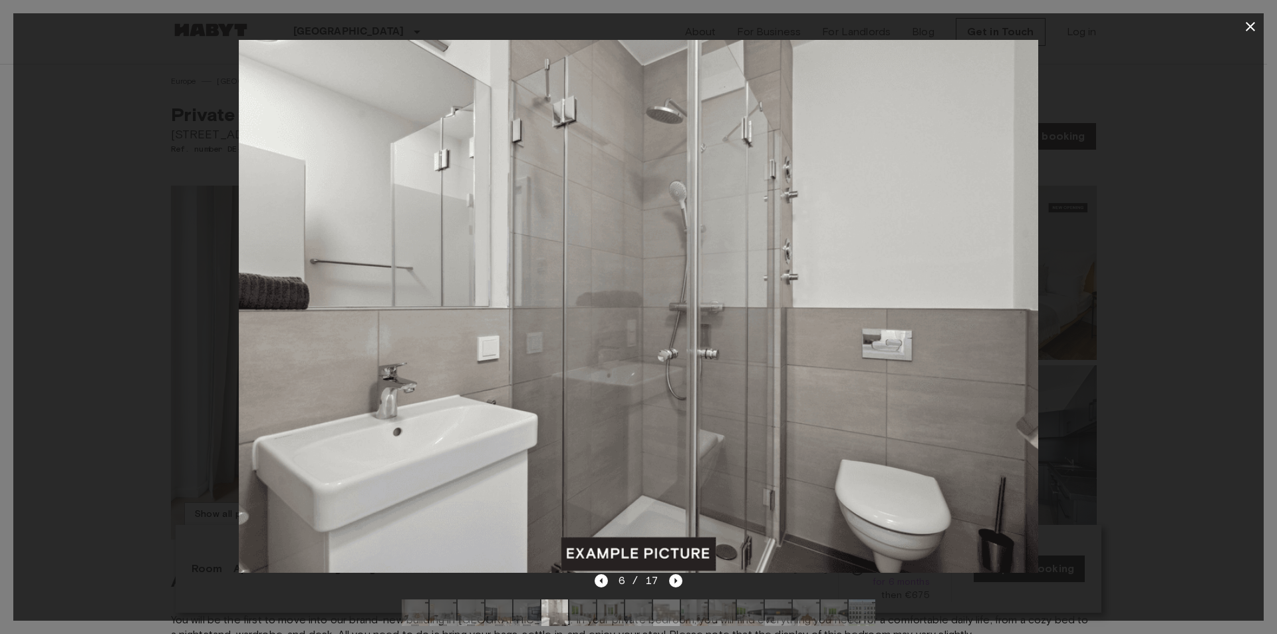
click at [1181, 176] on div at bounding box center [638, 306] width 1250 height 533
click at [1260, 21] on button "button" at bounding box center [1250, 26] width 27 height 27
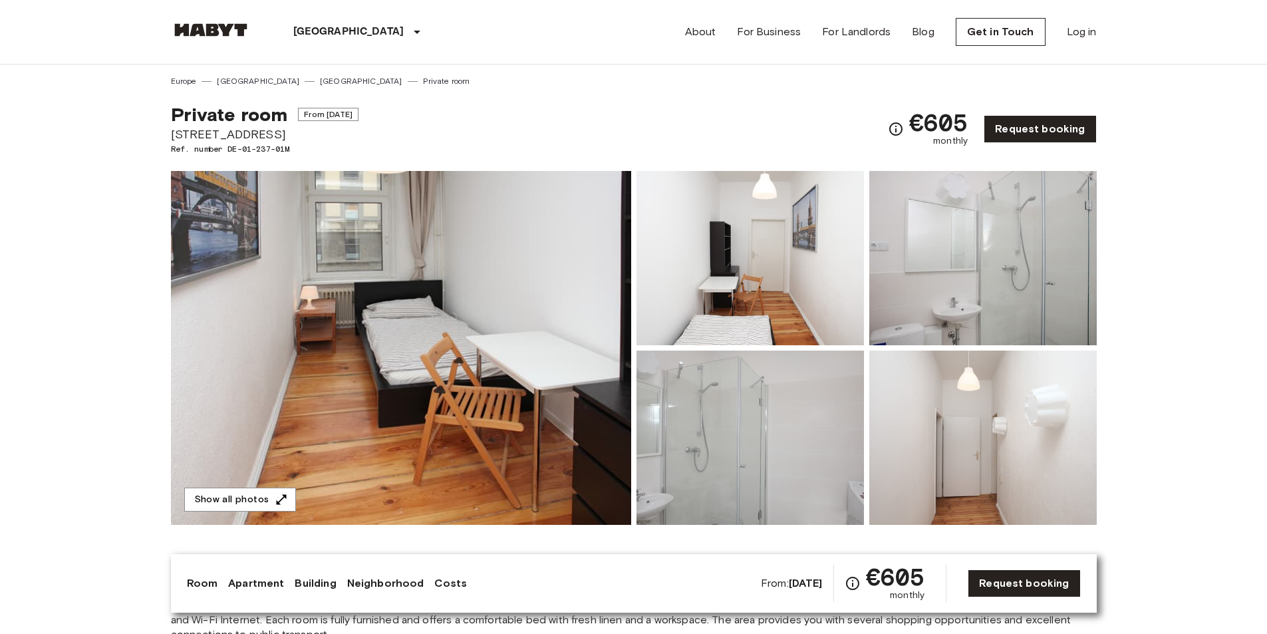
click at [500, 317] on img at bounding box center [401, 348] width 460 height 354
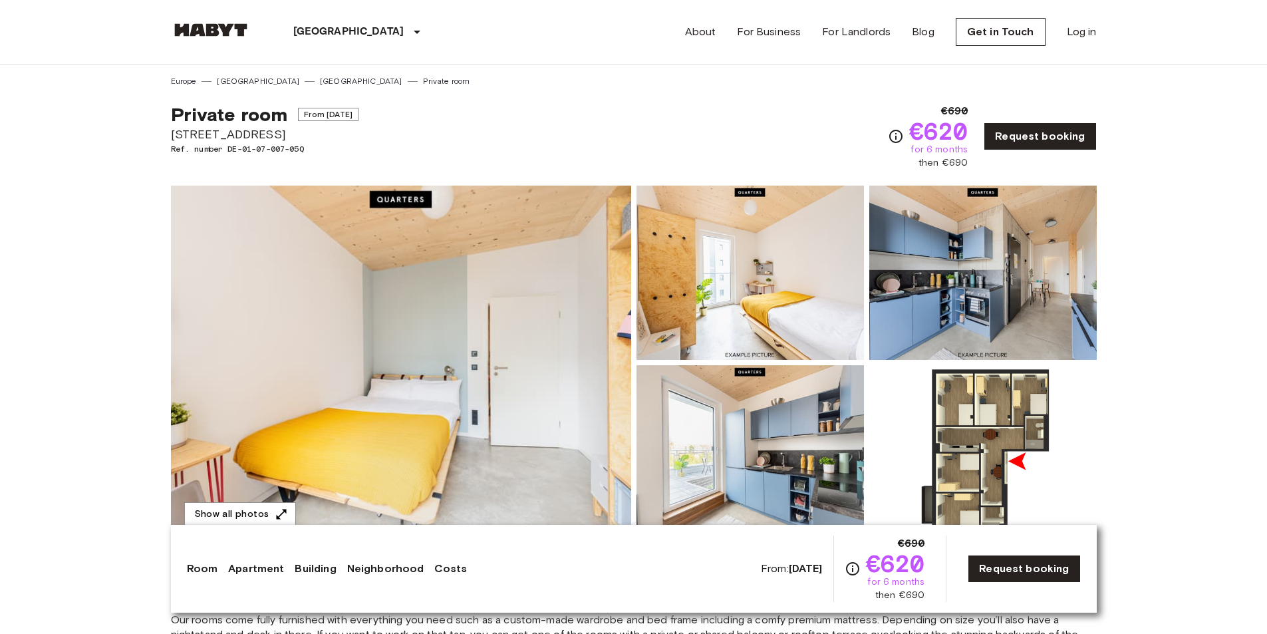
click at [510, 345] on img at bounding box center [401, 363] width 460 height 354
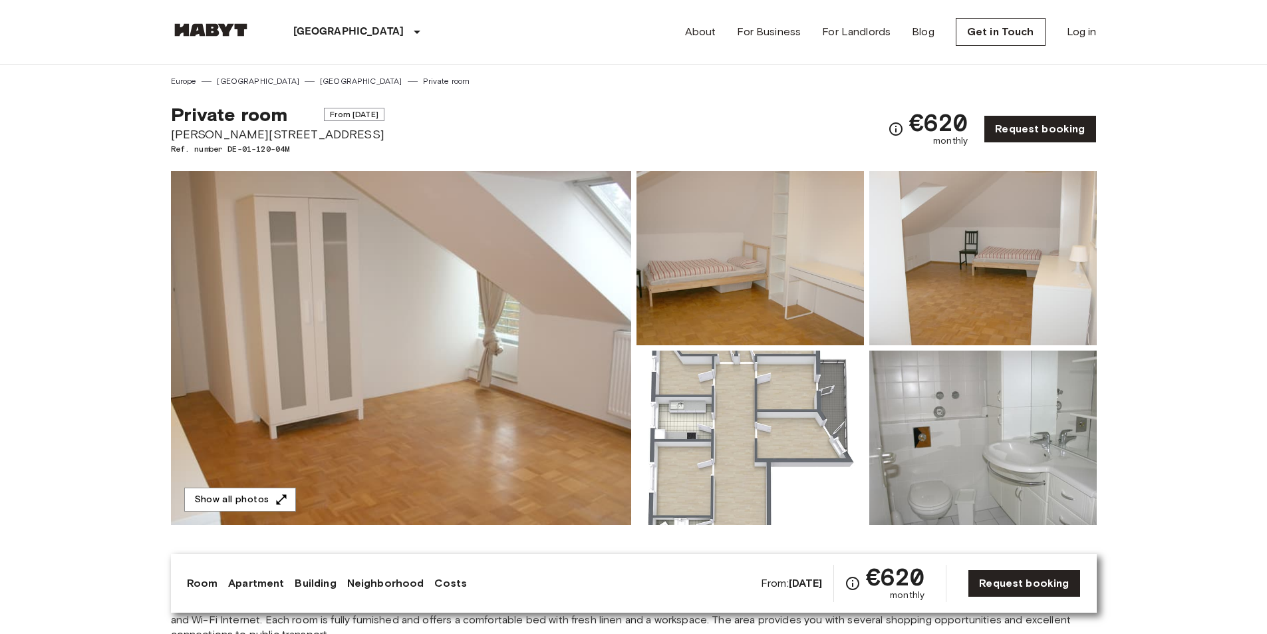
click at [478, 345] on img at bounding box center [401, 348] width 460 height 354
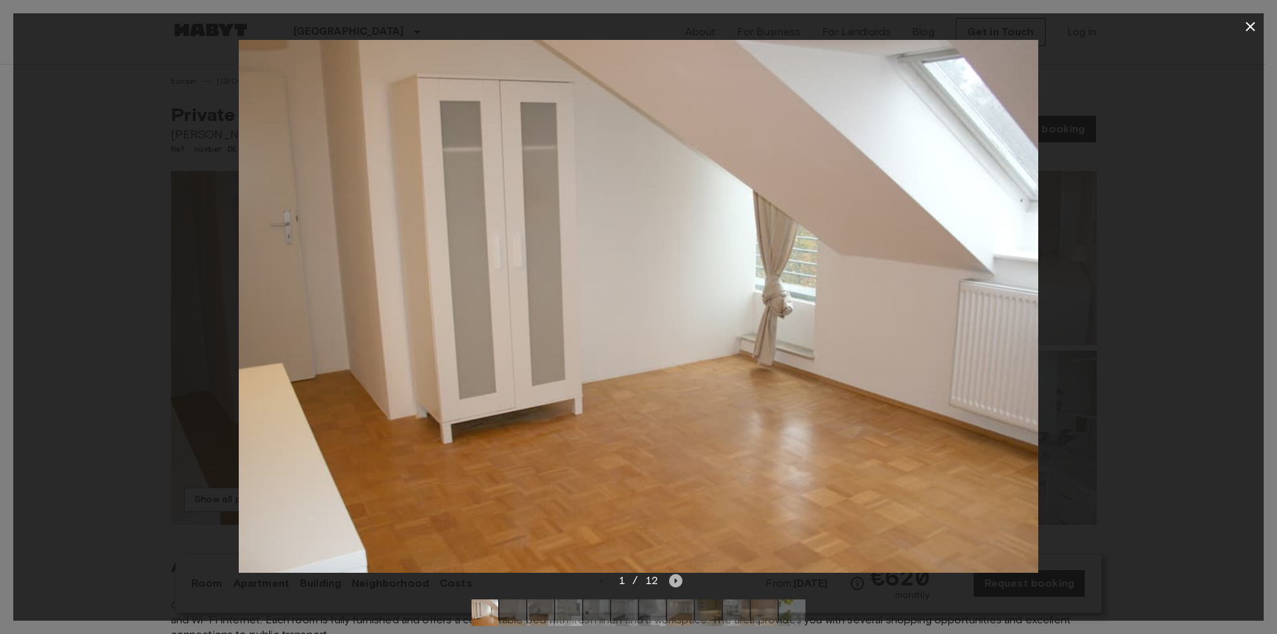
click at [670, 578] on icon "Next image" at bounding box center [675, 580] width 13 height 13
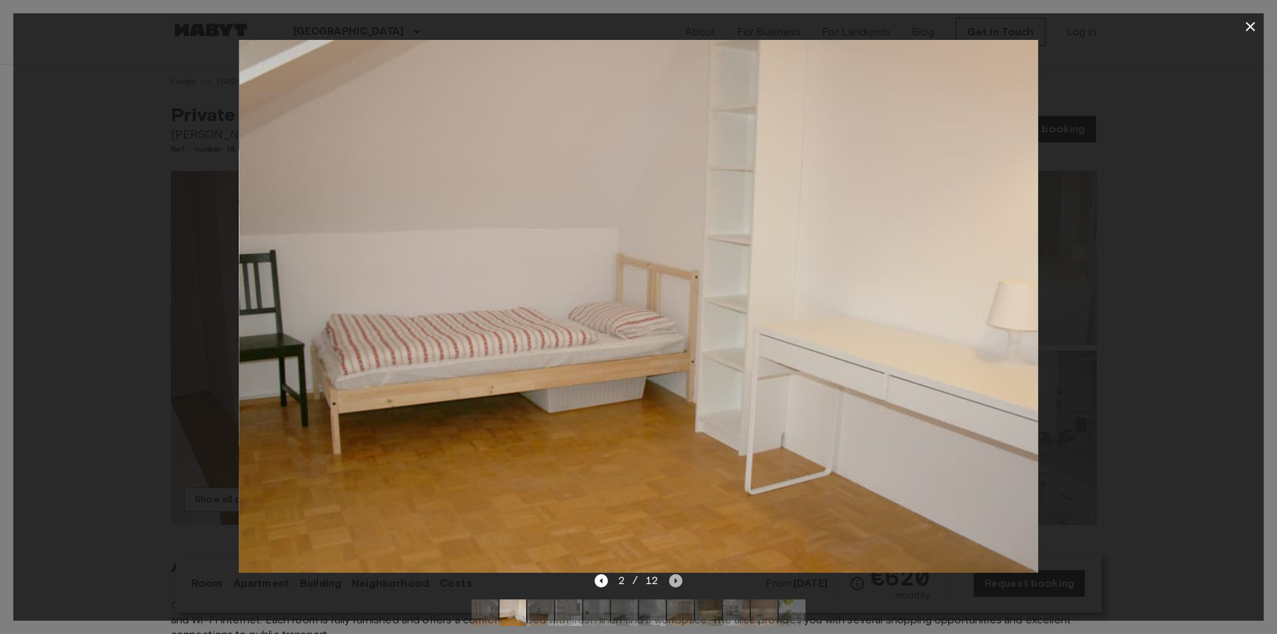
click at [672, 578] on icon "Next image" at bounding box center [675, 580] width 13 height 13
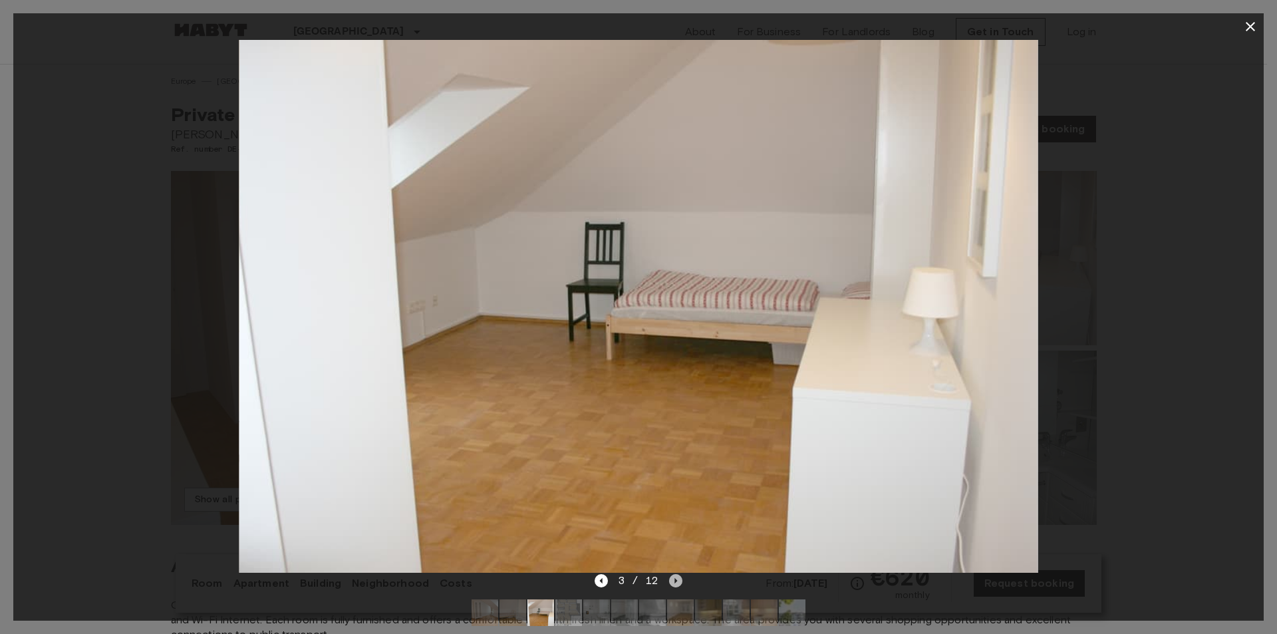
click at [672, 578] on icon "Next image" at bounding box center [675, 580] width 13 height 13
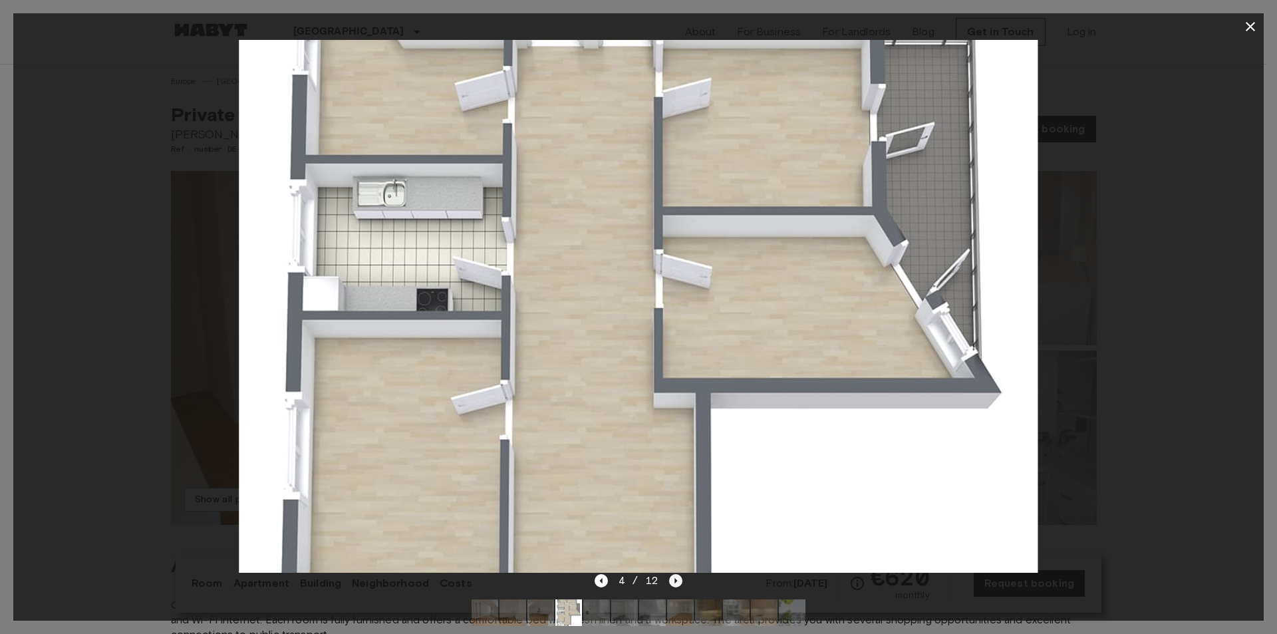
click at [672, 578] on icon "Next image" at bounding box center [675, 580] width 13 height 13
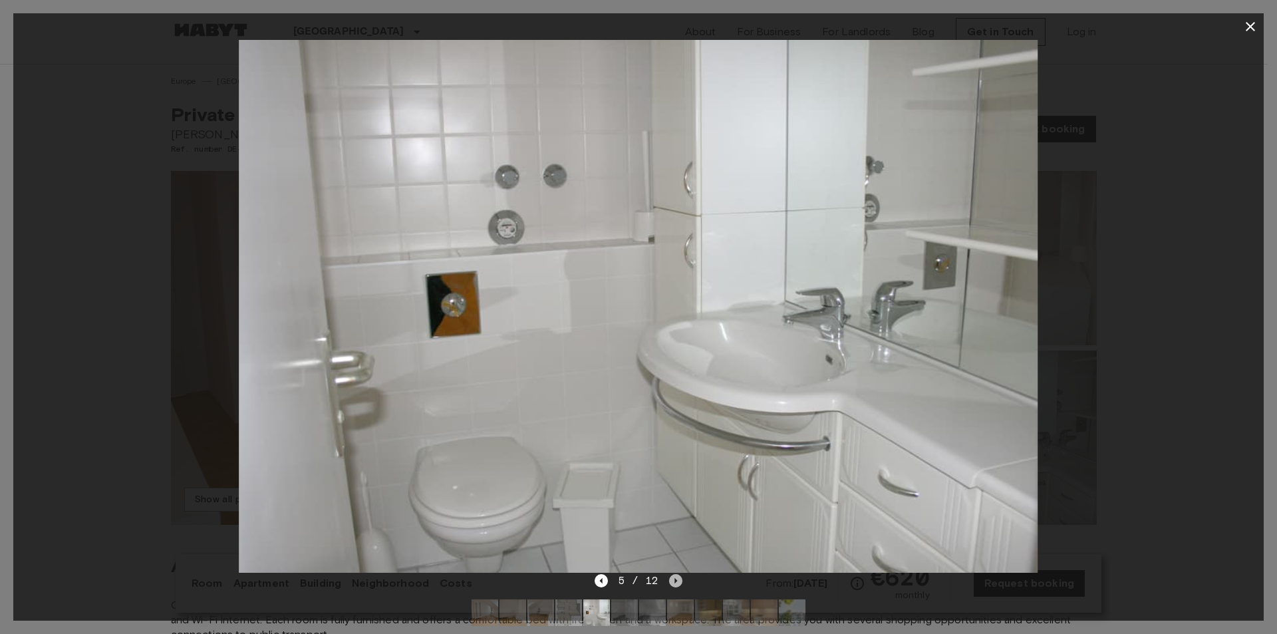
click at [672, 578] on icon "Next image" at bounding box center [675, 580] width 13 height 13
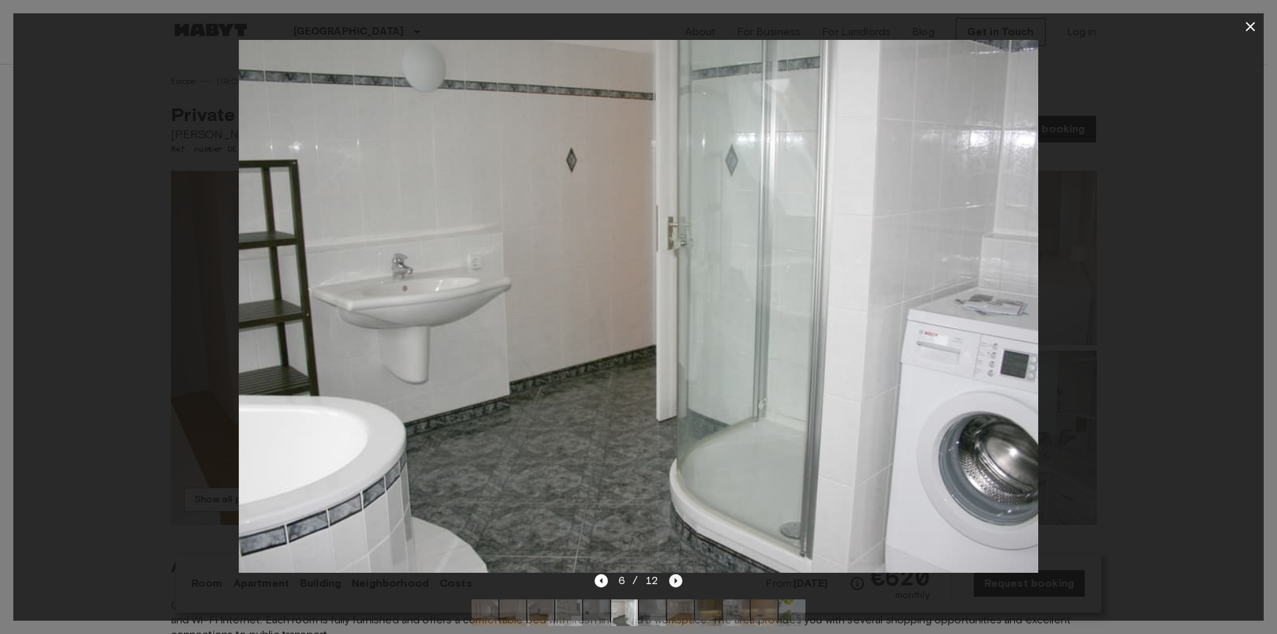
click at [672, 578] on icon "Next image" at bounding box center [675, 580] width 13 height 13
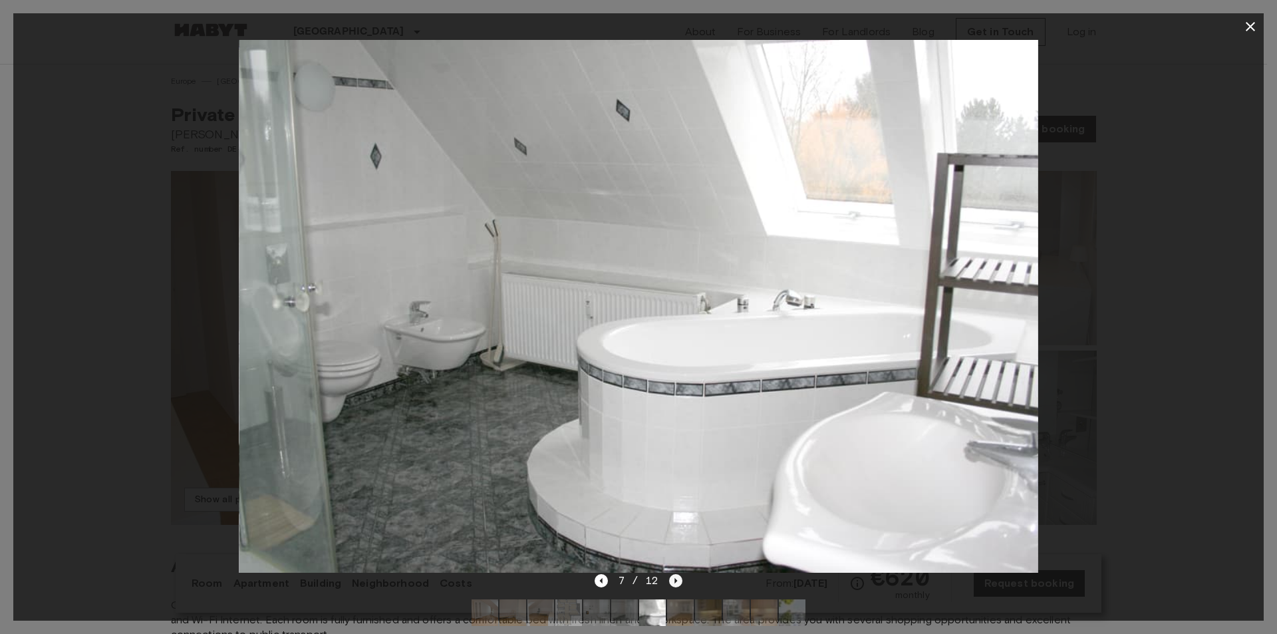
click at [672, 578] on icon "Next image" at bounding box center [675, 580] width 13 height 13
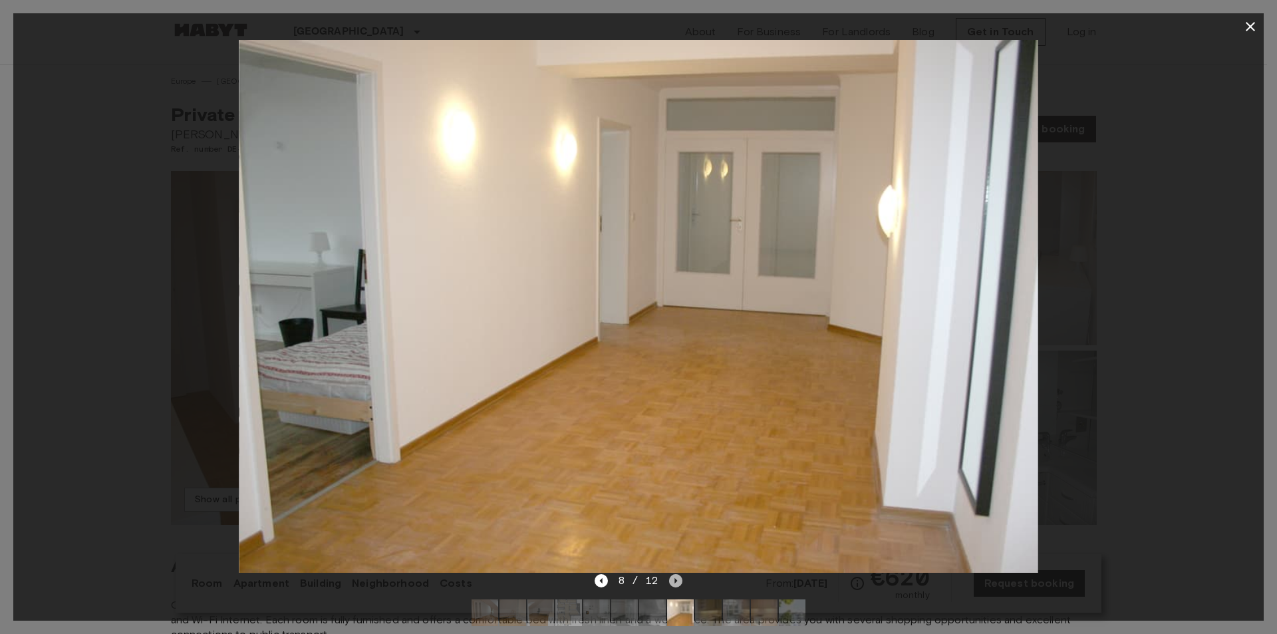
click at [672, 578] on icon "Next image" at bounding box center [675, 580] width 13 height 13
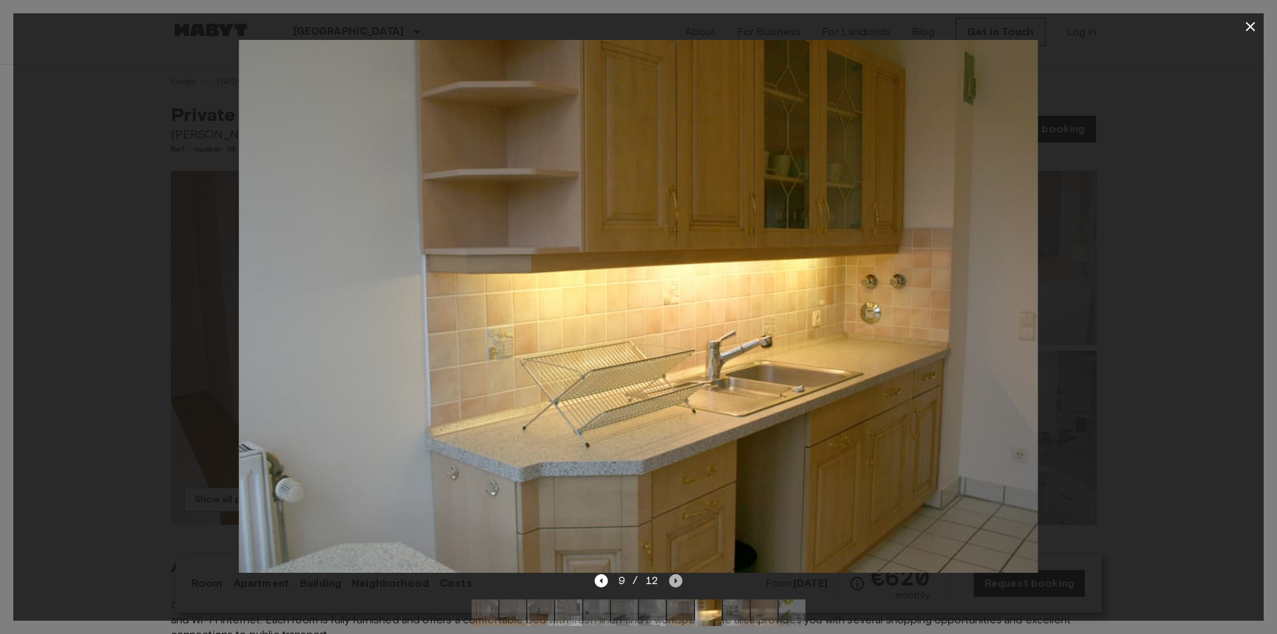
click at [672, 578] on icon "Next image" at bounding box center [675, 580] width 13 height 13
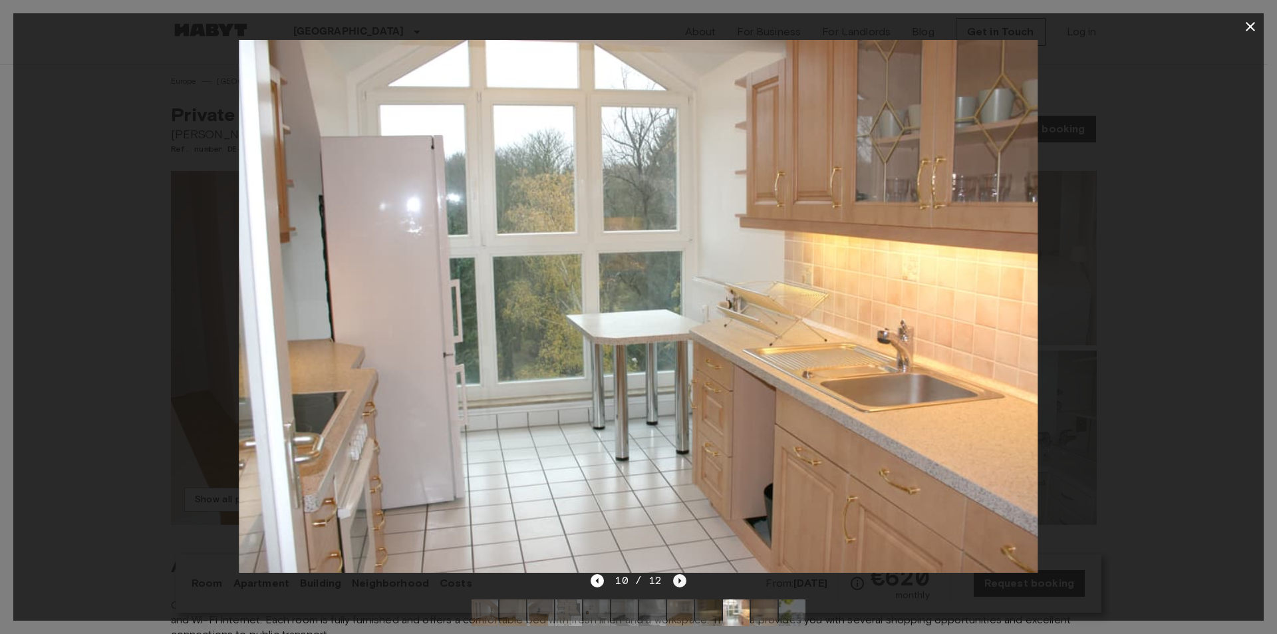
click at [673, 578] on icon "Next image" at bounding box center [679, 580] width 13 height 13
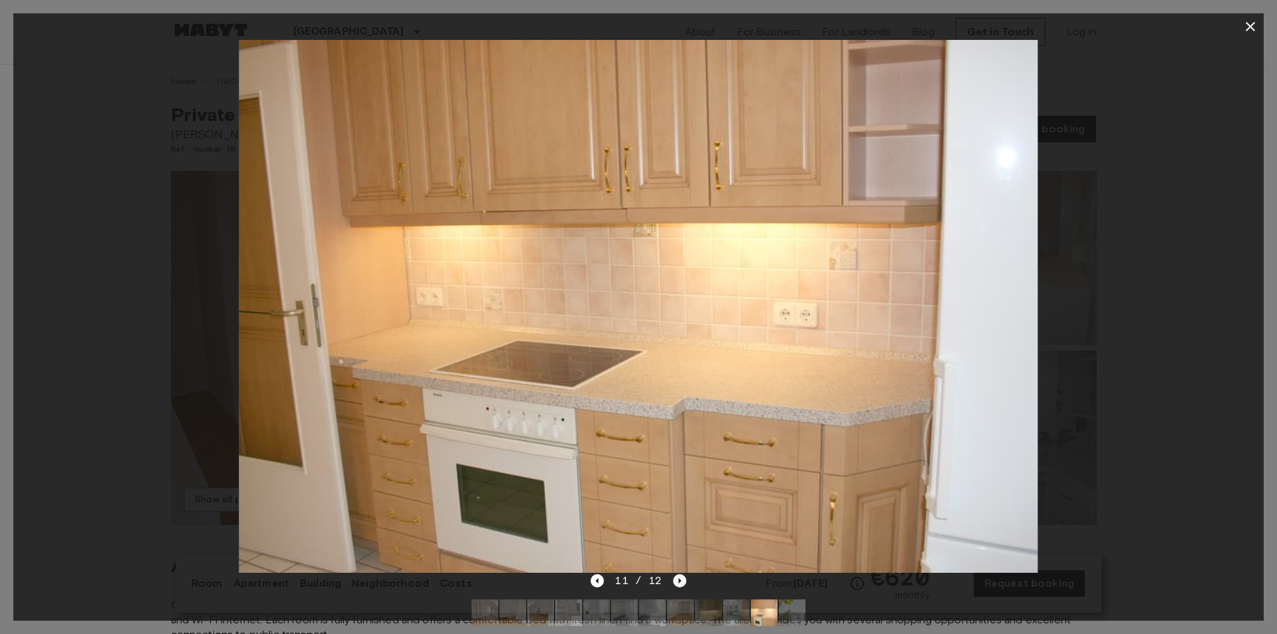
click at [673, 578] on icon "Next image" at bounding box center [679, 580] width 13 height 13
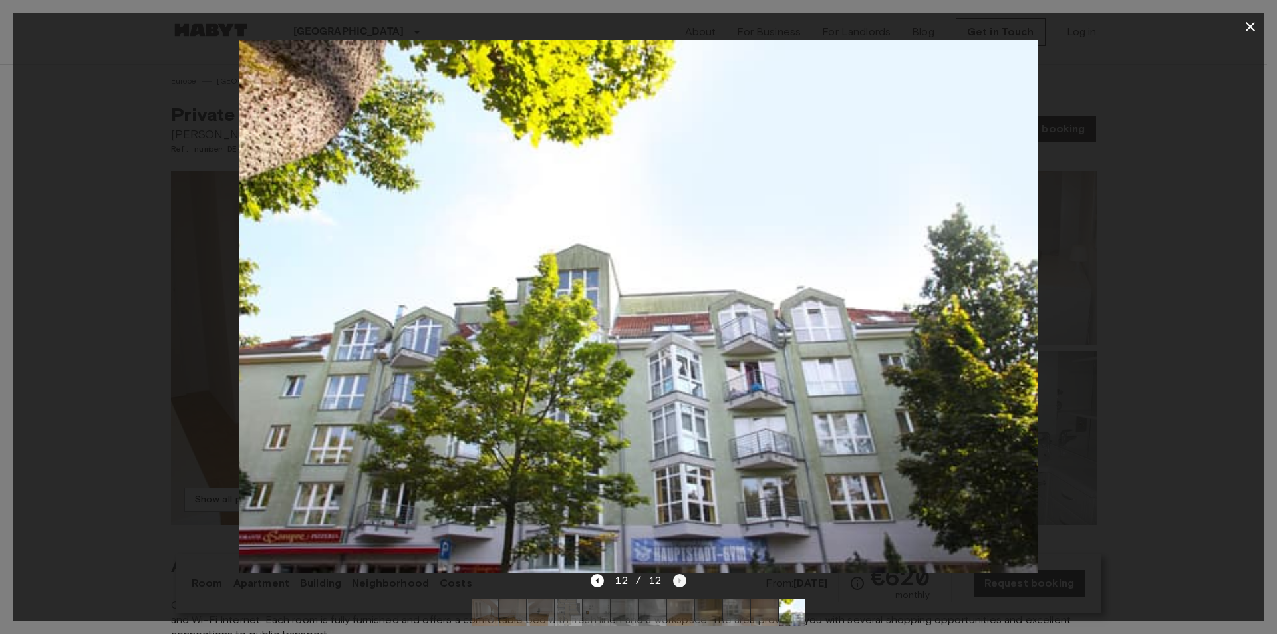
click at [672, 578] on div "12 / 12" at bounding box center [638, 581] width 95 height 16
click at [495, 609] on img at bounding box center [485, 612] width 27 height 27
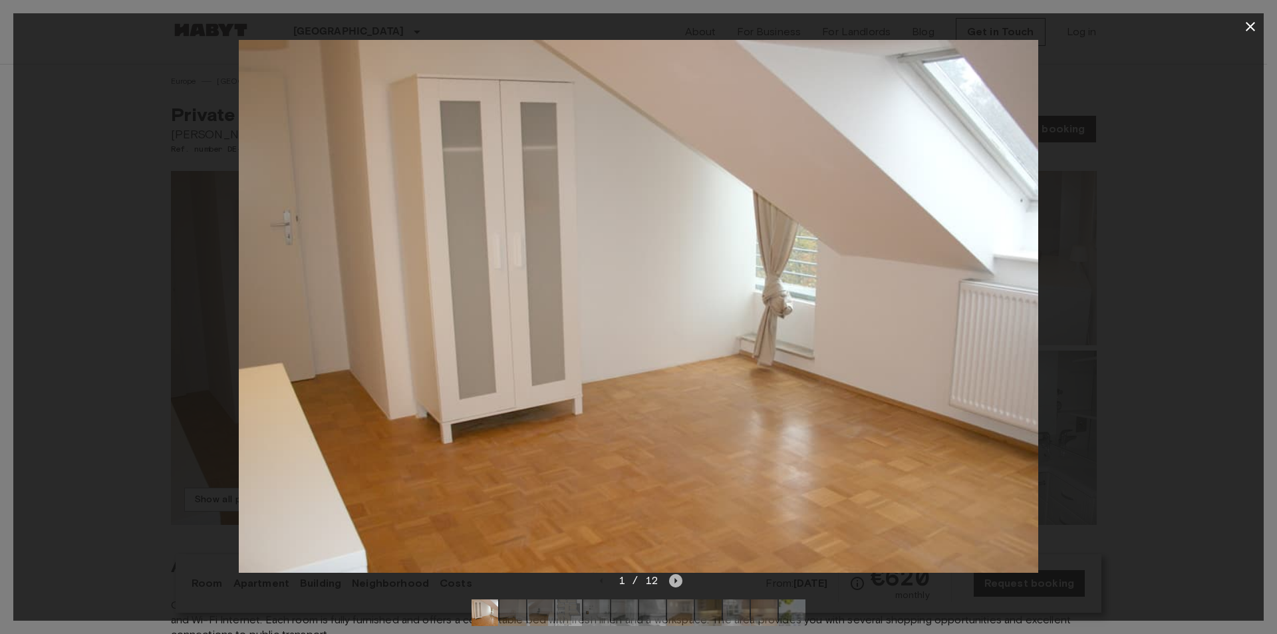
click at [675, 578] on icon "Next image" at bounding box center [676, 580] width 3 height 5
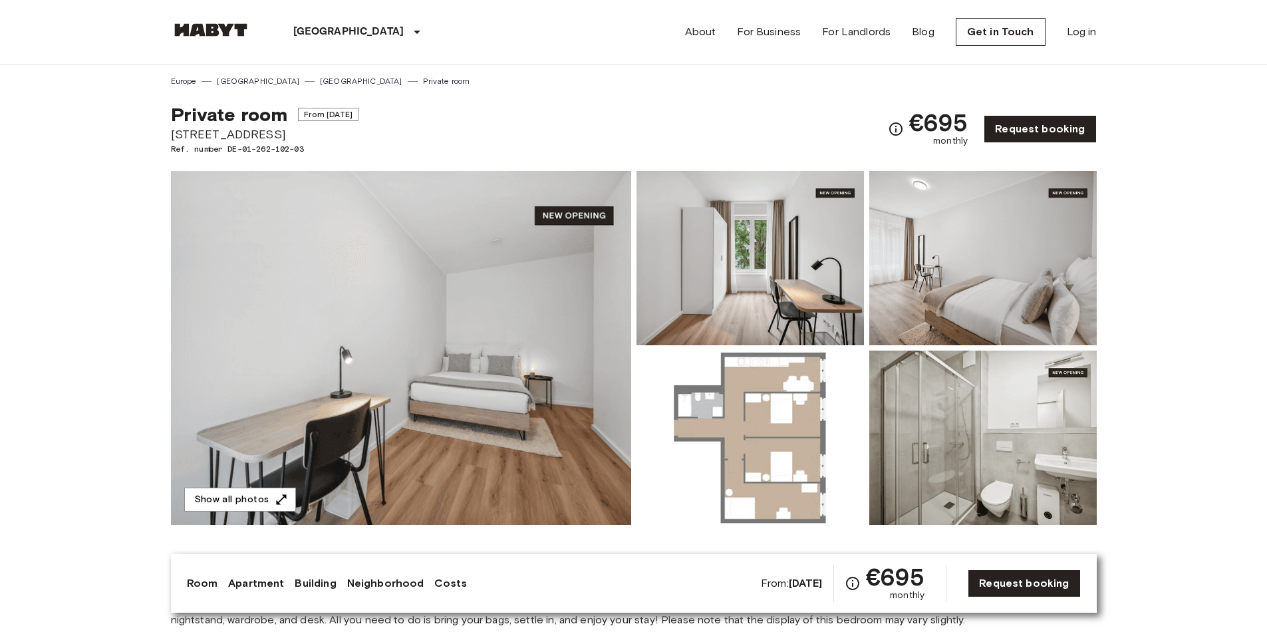
click at [526, 287] on img at bounding box center [401, 348] width 460 height 354
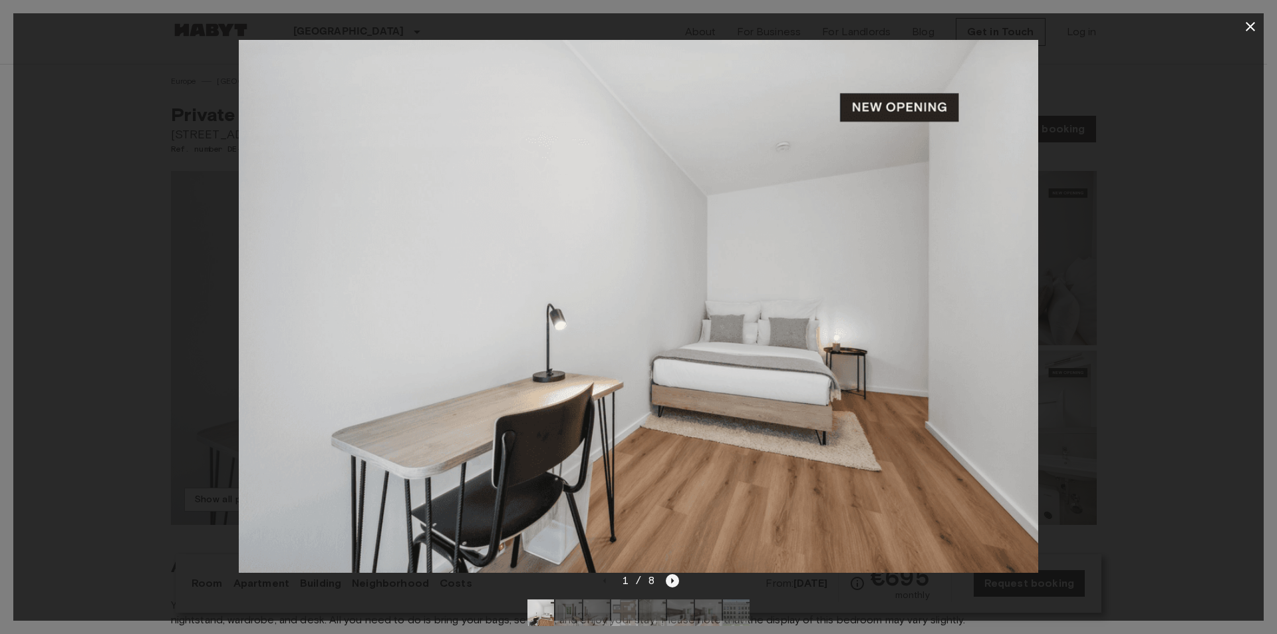
click at [672, 579] on icon "Next image" at bounding box center [673, 580] width 3 height 5
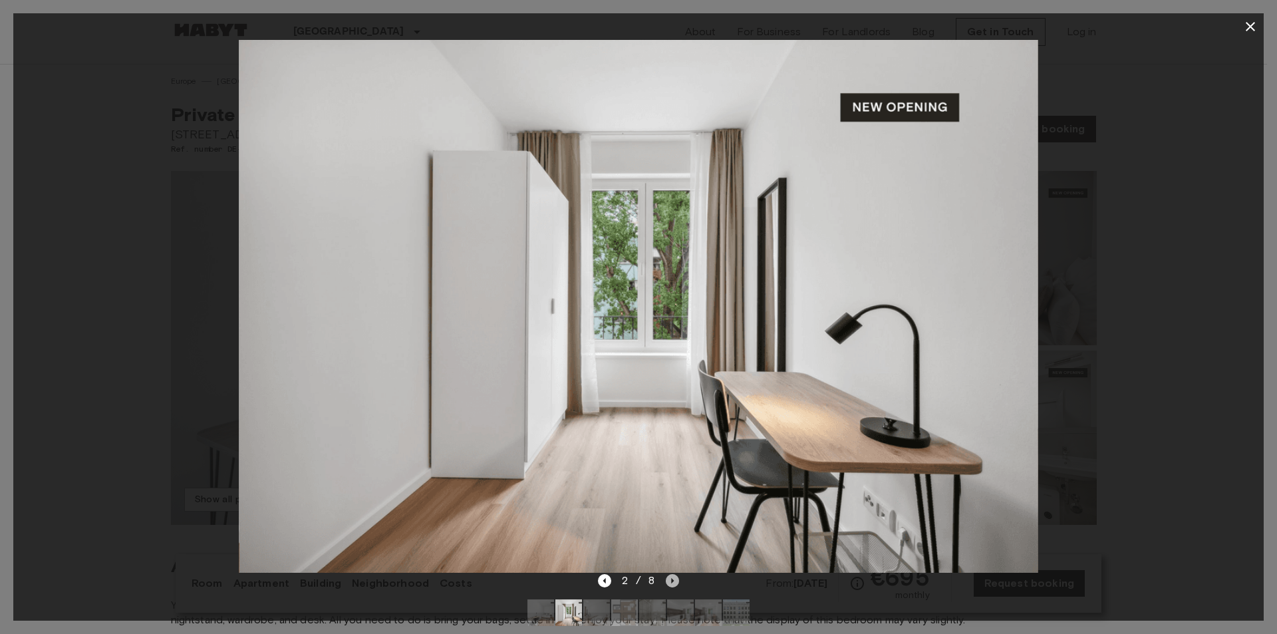
click at [672, 579] on icon "Next image" at bounding box center [673, 580] width 3 height 5
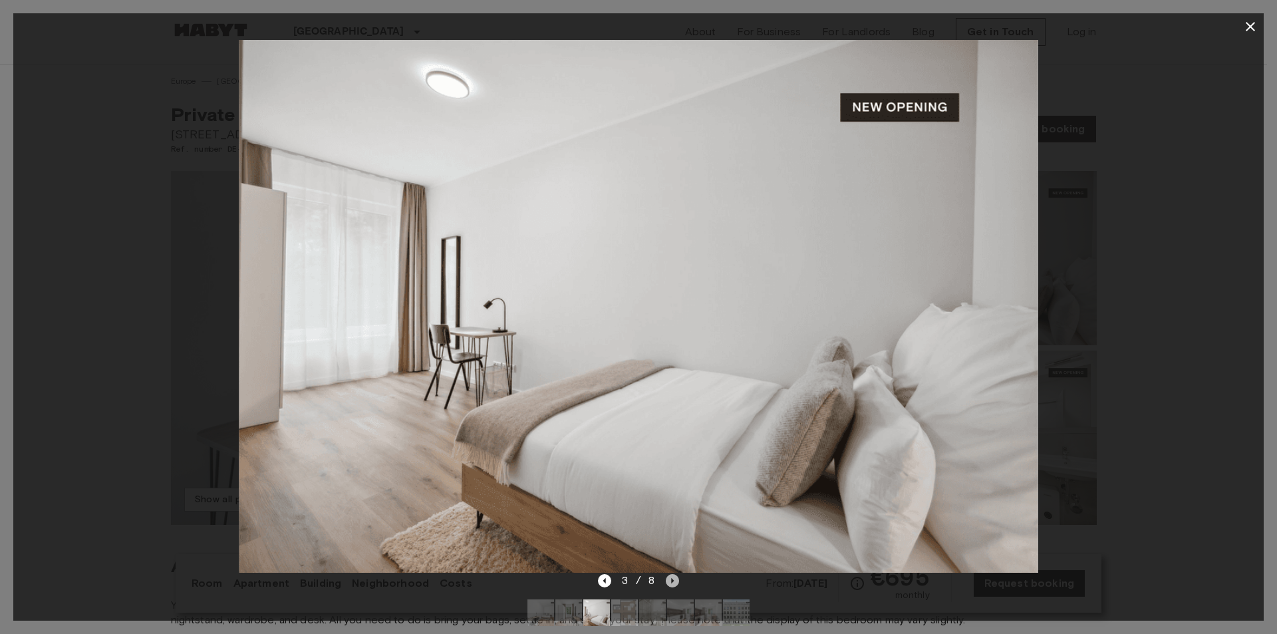
click at [672, 579] on icon "Next image" at bounding box center [673, 580] width 3 height 5
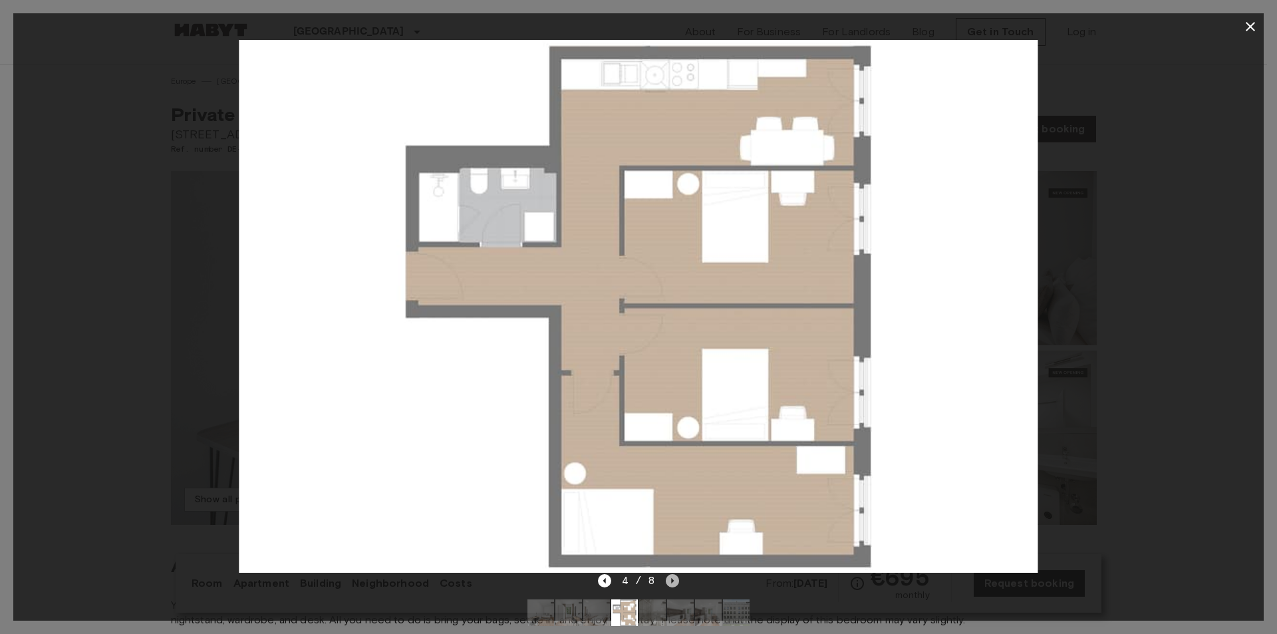
click at [672, 579] on icon "Next image" at bounding box center [673, 580] width 3 height 5
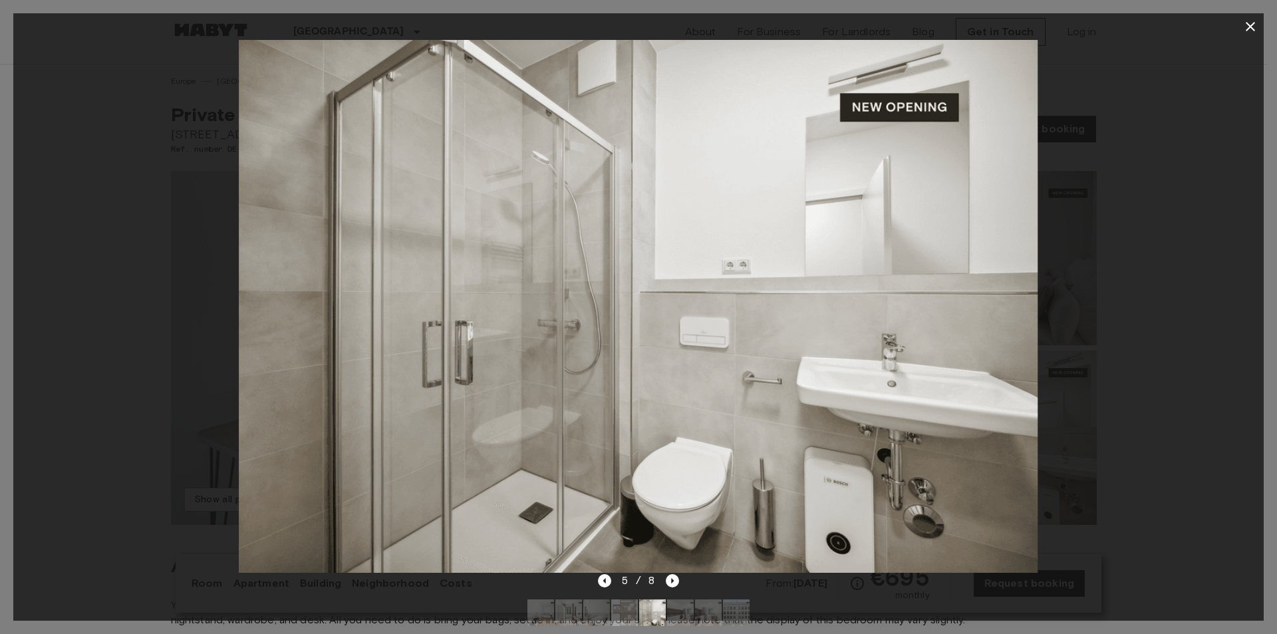
click at [1193, 318] on div at bounding box center [638, 306] width 1250 height 533
click at [1242, 31] on icon "button" at bounding box center [1250, 27] width 16 height 16
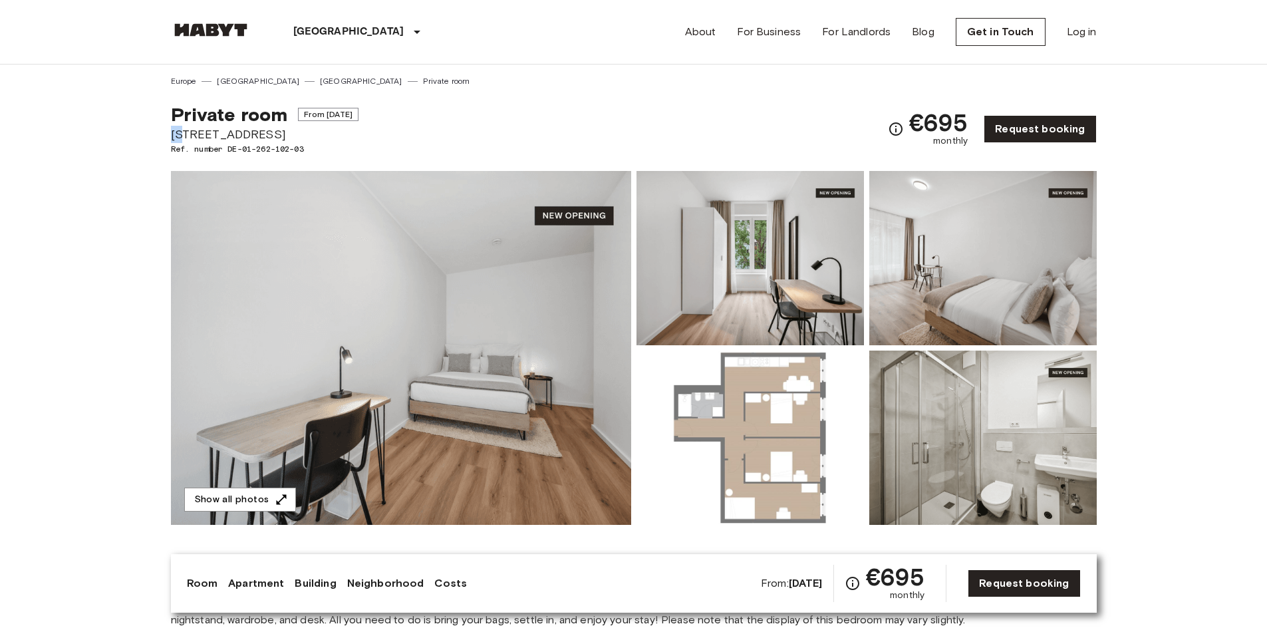
drag, startPoint x: 172, startPoint y: 134, endPoint x: 185, endPoint y: 134, distance: 12.6
click at [185, 134] on span "[STREET_ADDRESS]" at bounding box center [265, 134] width 188 height 17
click at [468, 148] on div "Private room From [DATE] [STREET_ADDRESS]. number DE-01-262-102-03 €695 monthly…" at bounding box center [634, 121] width 926 height 68
